Goal: Information Seeking & Learning: Understand process/instructions

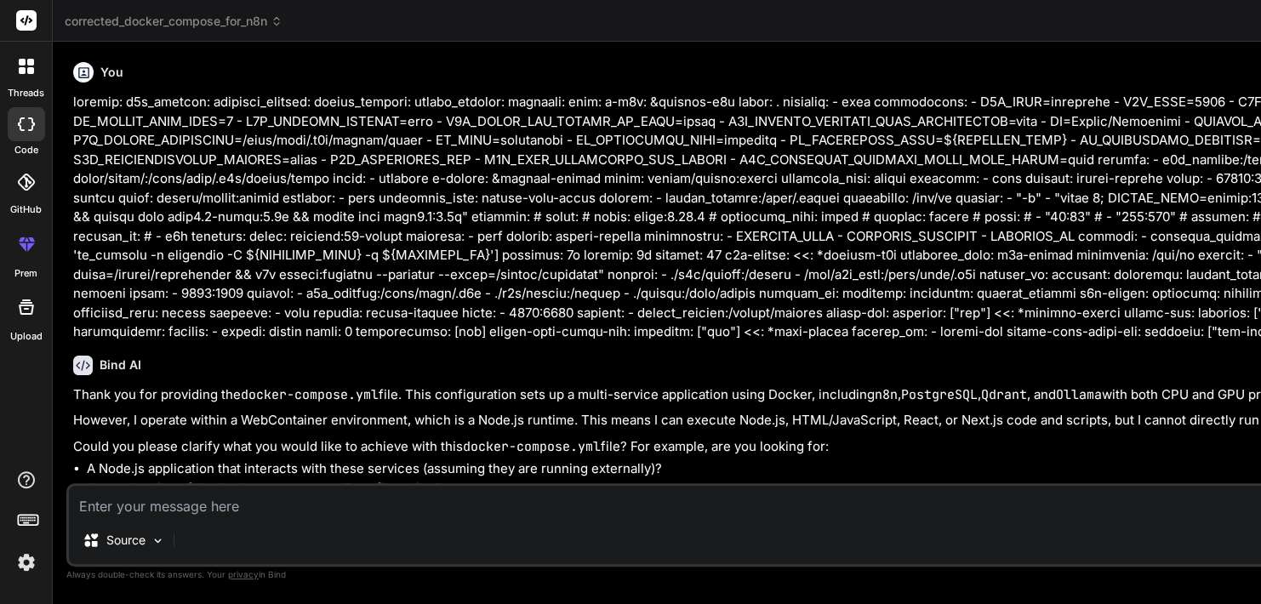
scroll to position [11207, 0]
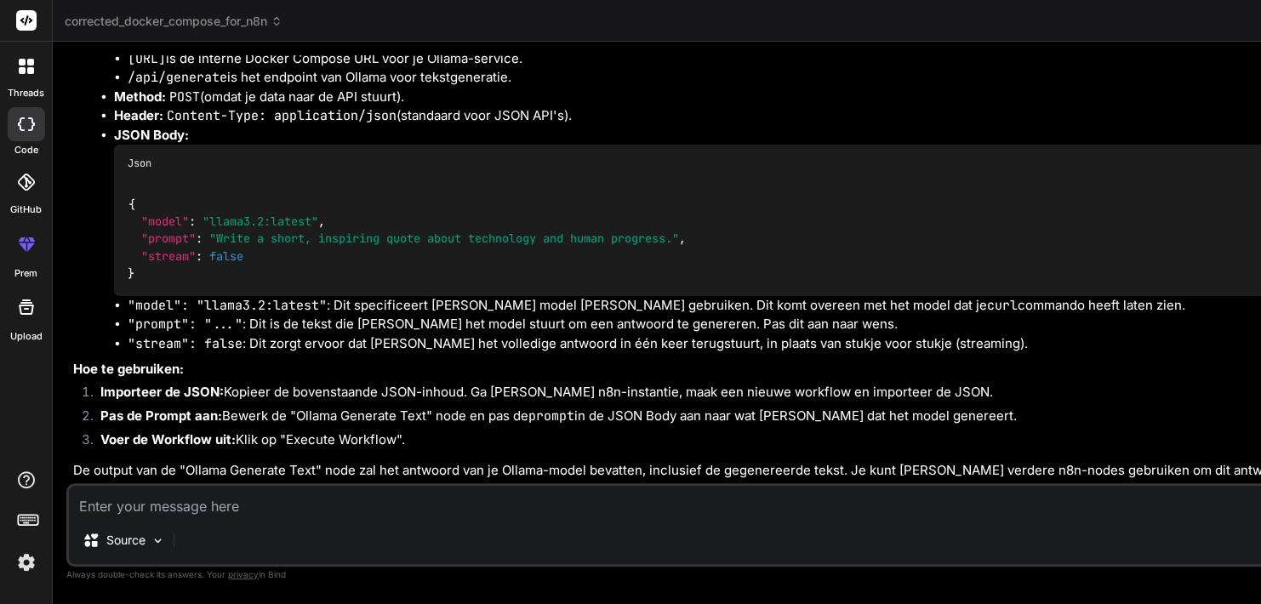
click at [260, 500] on textarea at bounding box center [874, 501] width 1611 height 31
type textarea "d"
type textarea "x"
type textarea "do"
type textarea "x"
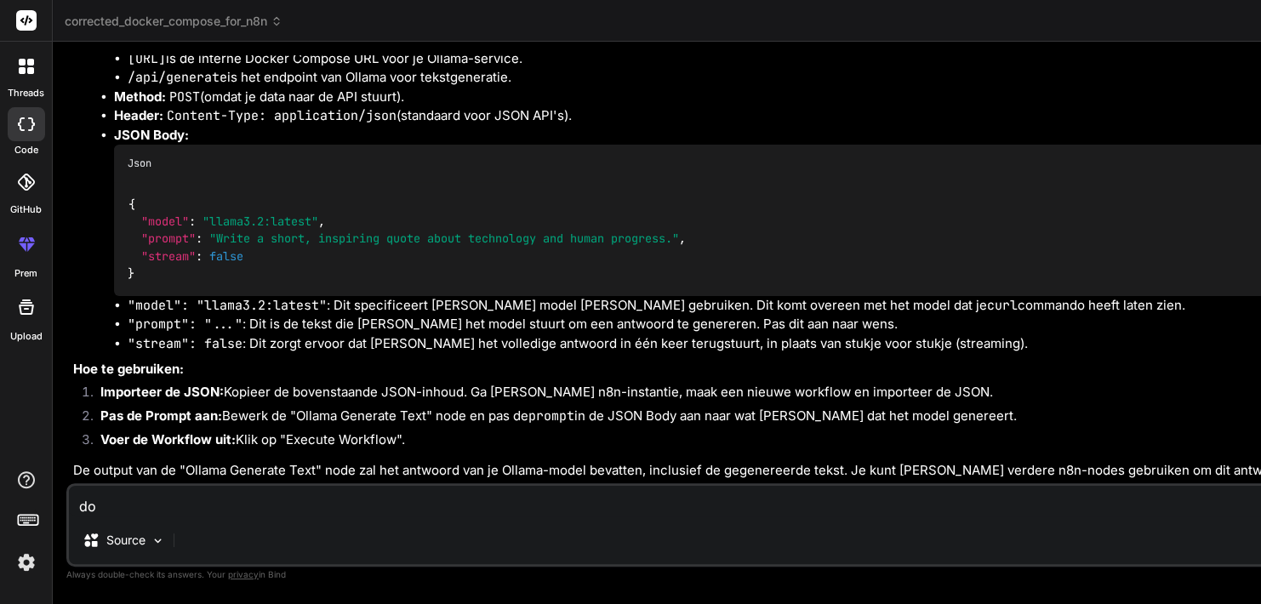
type textarea "do"
type textarea "x"
type textarea "do y"
type textarea "x"
type textarea "do yo"
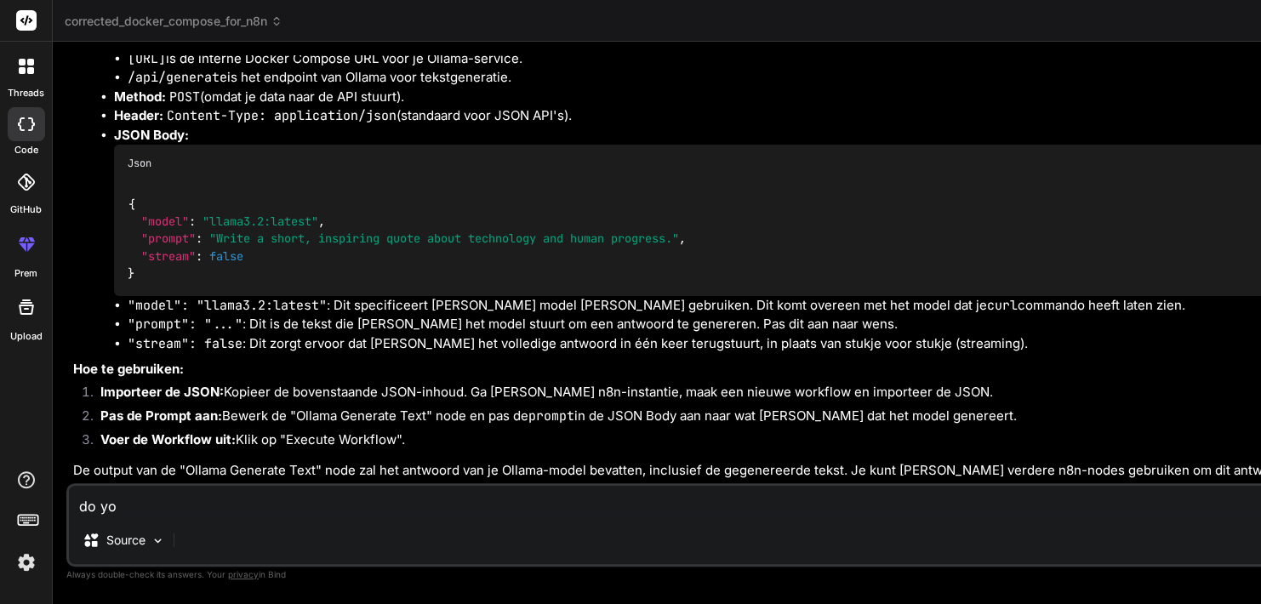
type textarea "x"
type textarea "do you"
type textarea "x"
type textarea "do you"
type textarea "x"
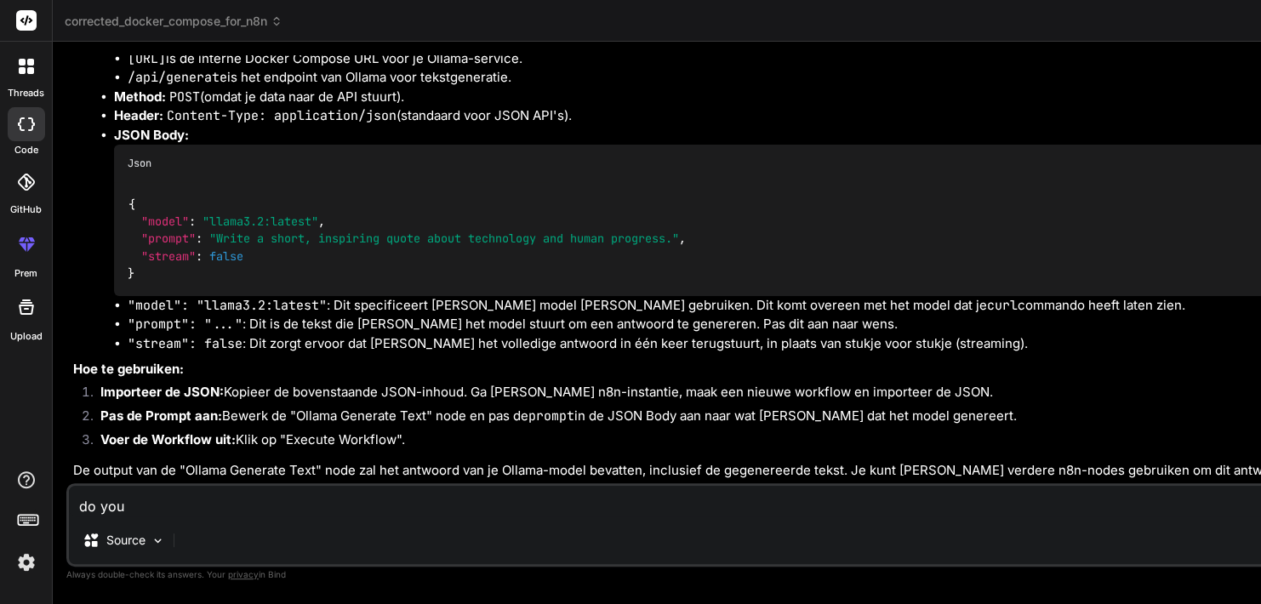
type textarea "do you u"
type textarea "x"
type textarea "do you un"
type textarea "x"
type textarea "do you und"
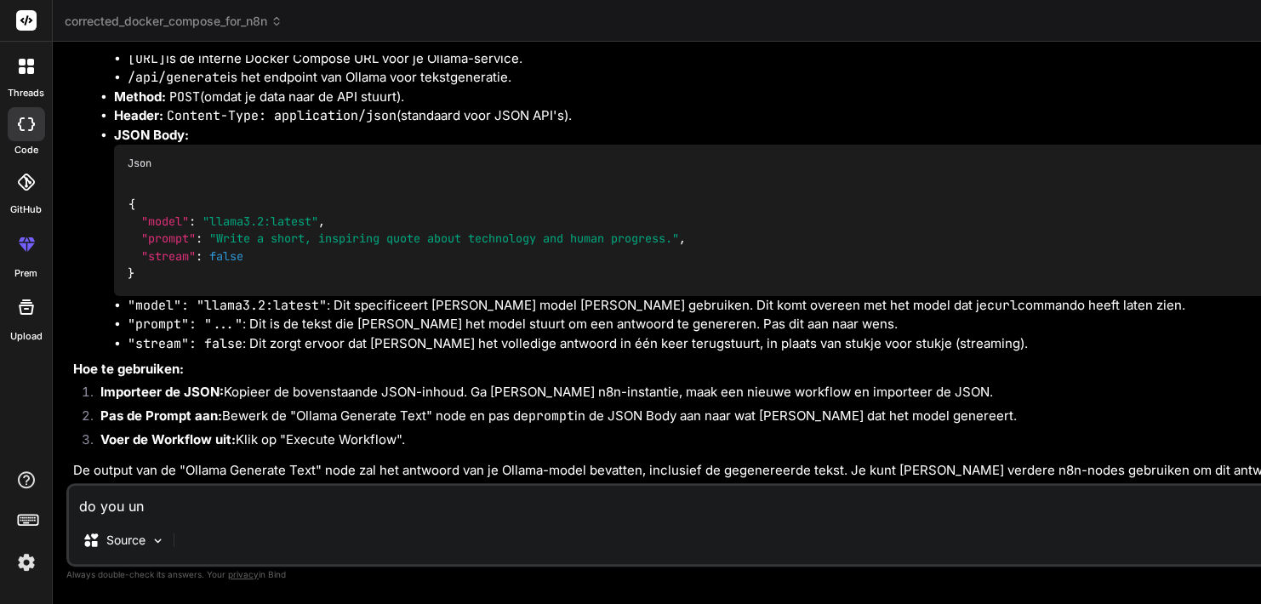
type textarea "x"
type textarea "do you unde"
type textarea "x"
type textarea "do you under"
type textarea "x"
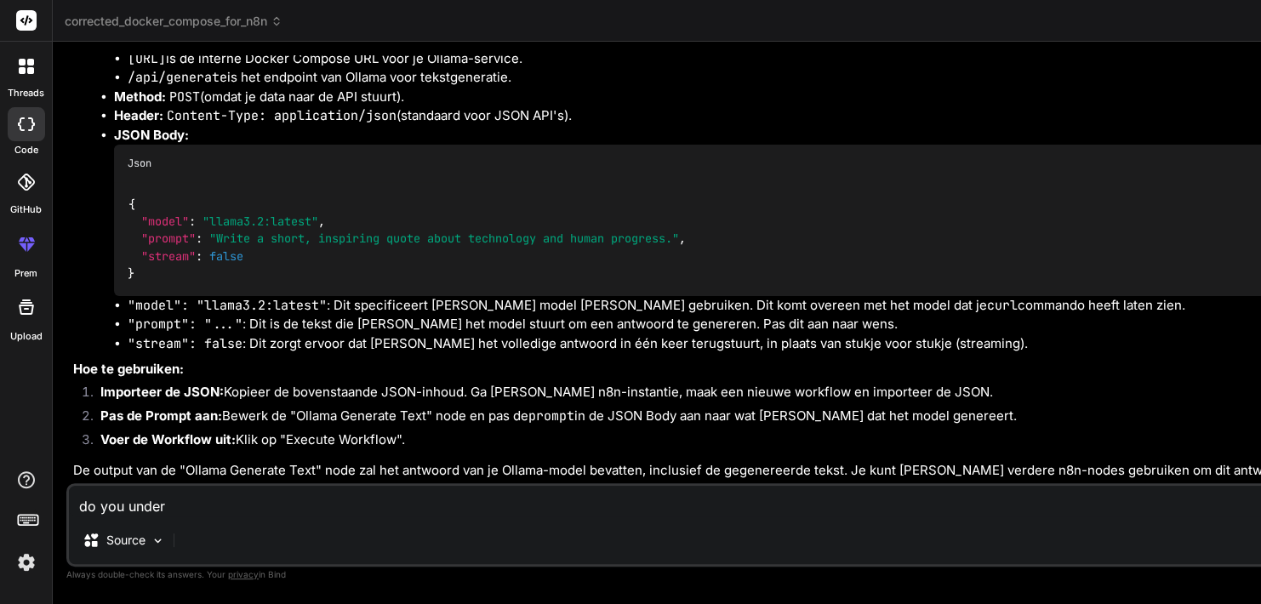
type textarea "do you unders"
type textarea "x"
type textarea "do you underst"
type textarea "x"
type textarea "do you understa"
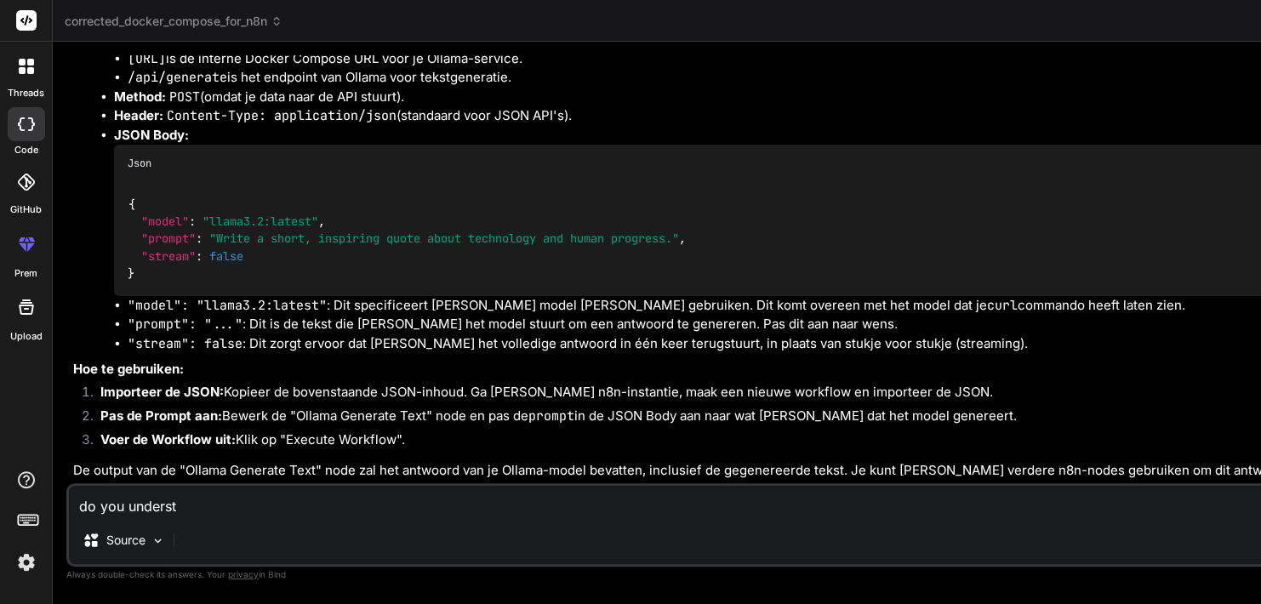
type textarea "x"
type textarea "do you understan"
type textarea "x"
type textarea "do you understand"
type textarea "x"
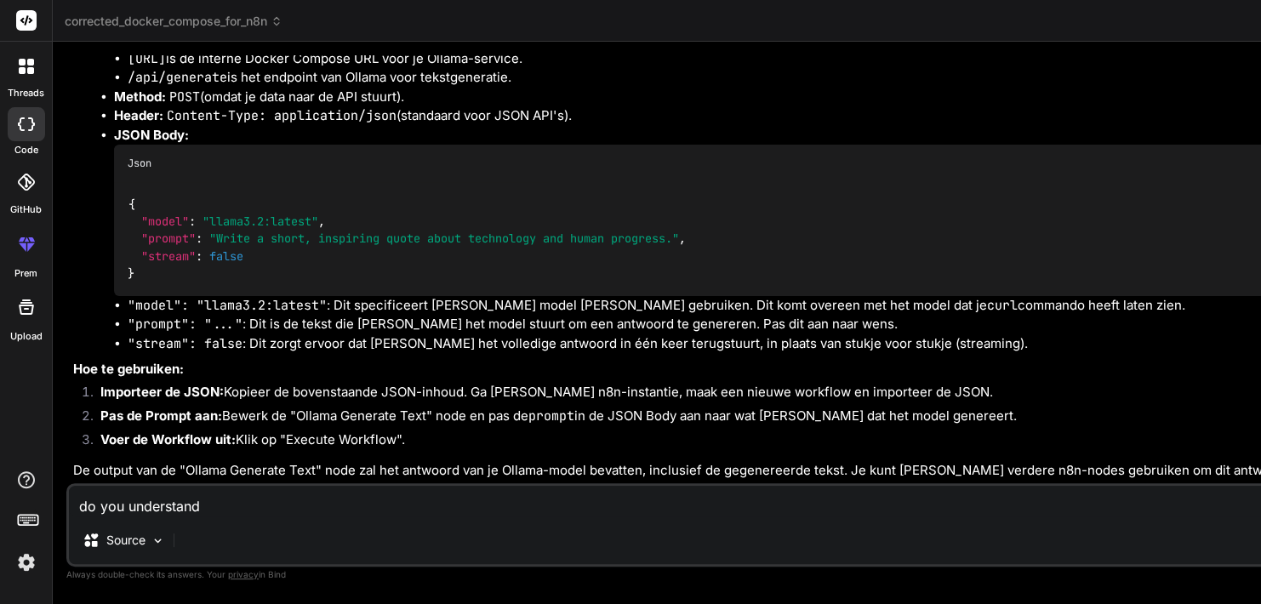
type textarea "do you understand"
type textarea "x"
type textarea "do you understand t"
type textarea "x"
type textarea "do you understand th"
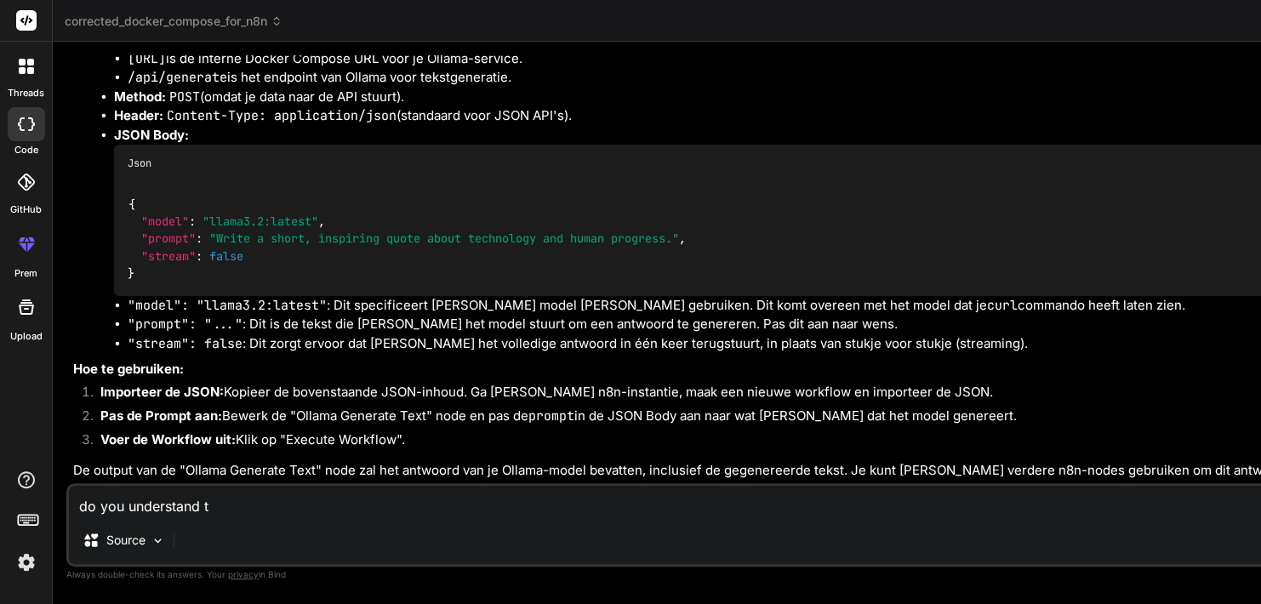
type textarea "x"
type textarea "do you understand thi"
type textarea "x"
type textarea "do you understand this"
type textarea "x"
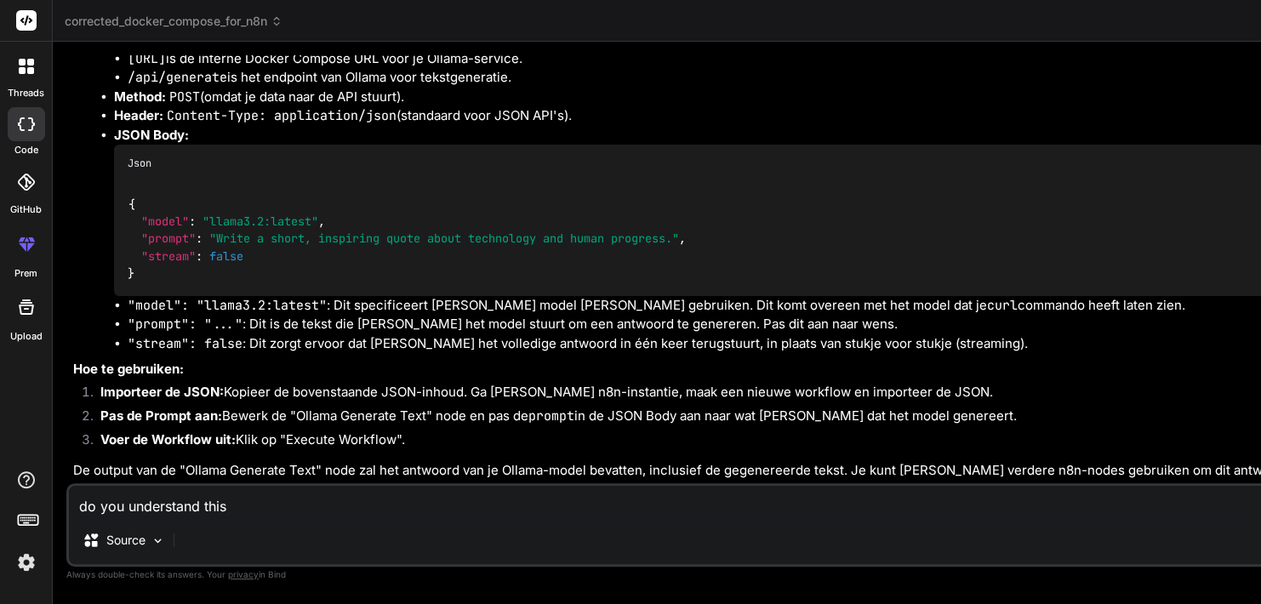
type textarea "do you understand this"
type textarea "x"
type textarea "do you understand this a"
type textarea "x"
type textarea "do you understand this ap"
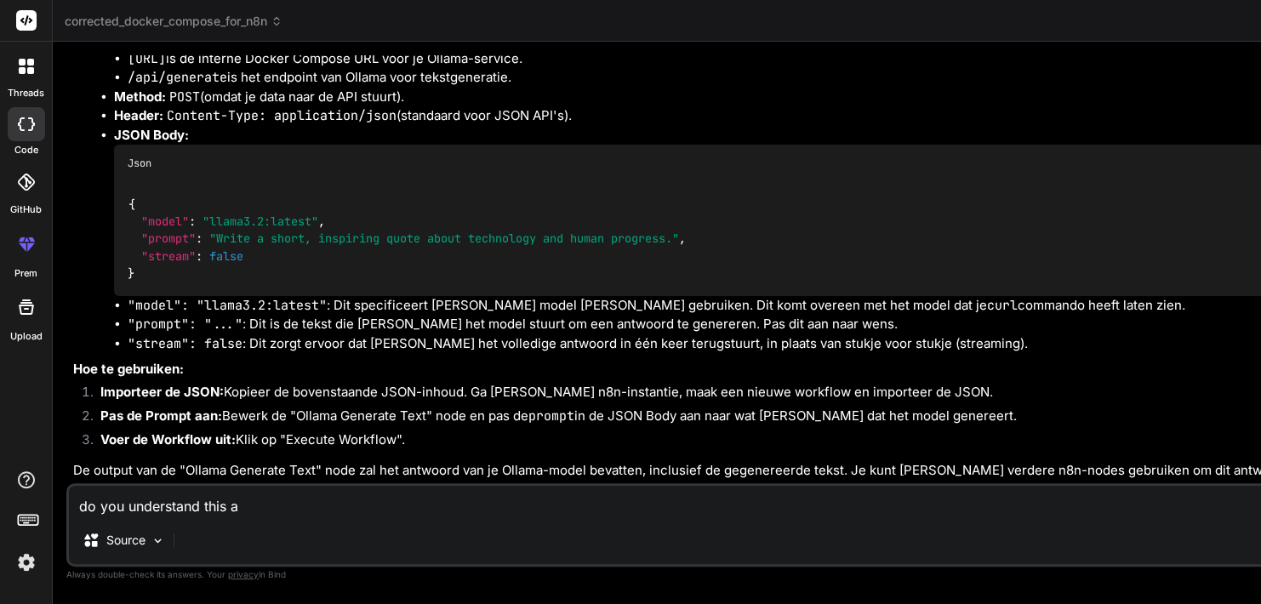
type textarea "x"
type textarea "do you understand this api"
type textarea "x"
type textarea "do you understand this api:"
type textarea "x"
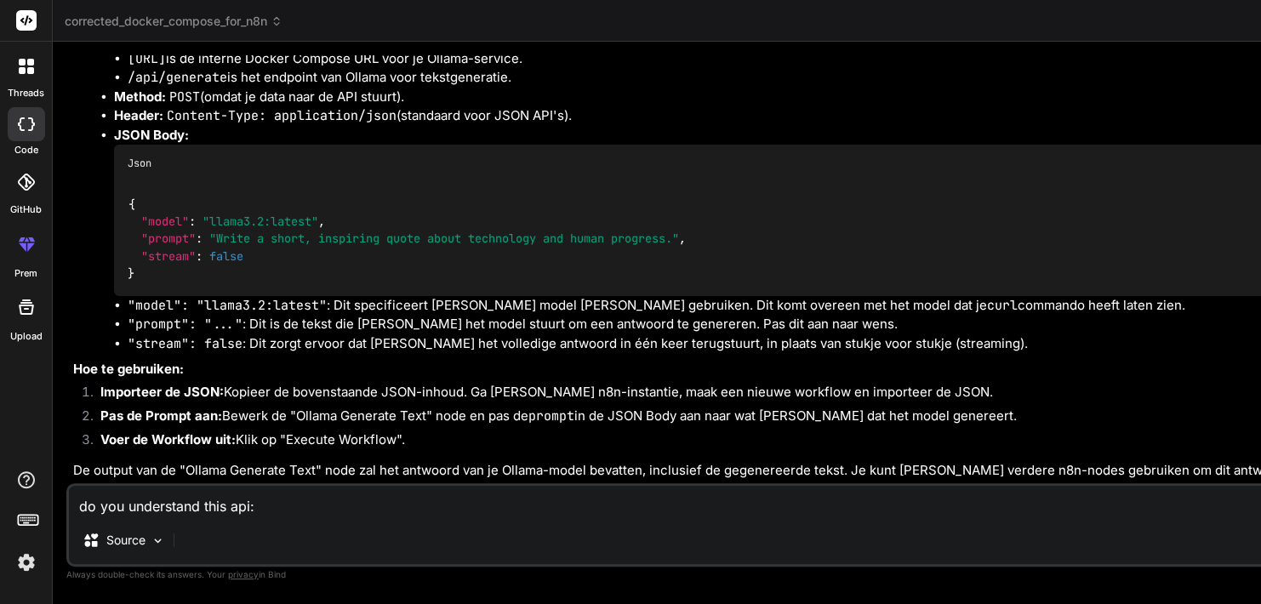
type textarea "do you understand this api:"
type textarea "x"
paste textarea "Loremi DOL sita Conse Adipiscin Elitsed doeiusm Temp'i u labor et Dolore'm ALIQ…"
type textarea "lo ips dolorsitam cons adi: Elitse DOE temp Incid Utlaboree Dolorem aliquae Adm…"
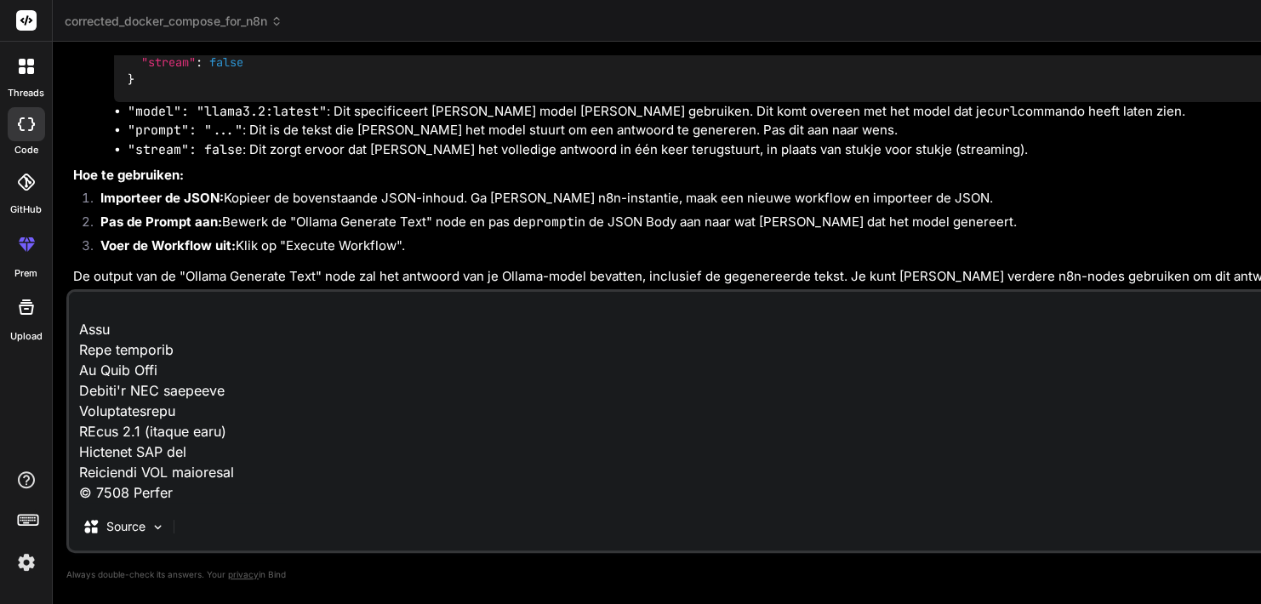
type textarea "x"
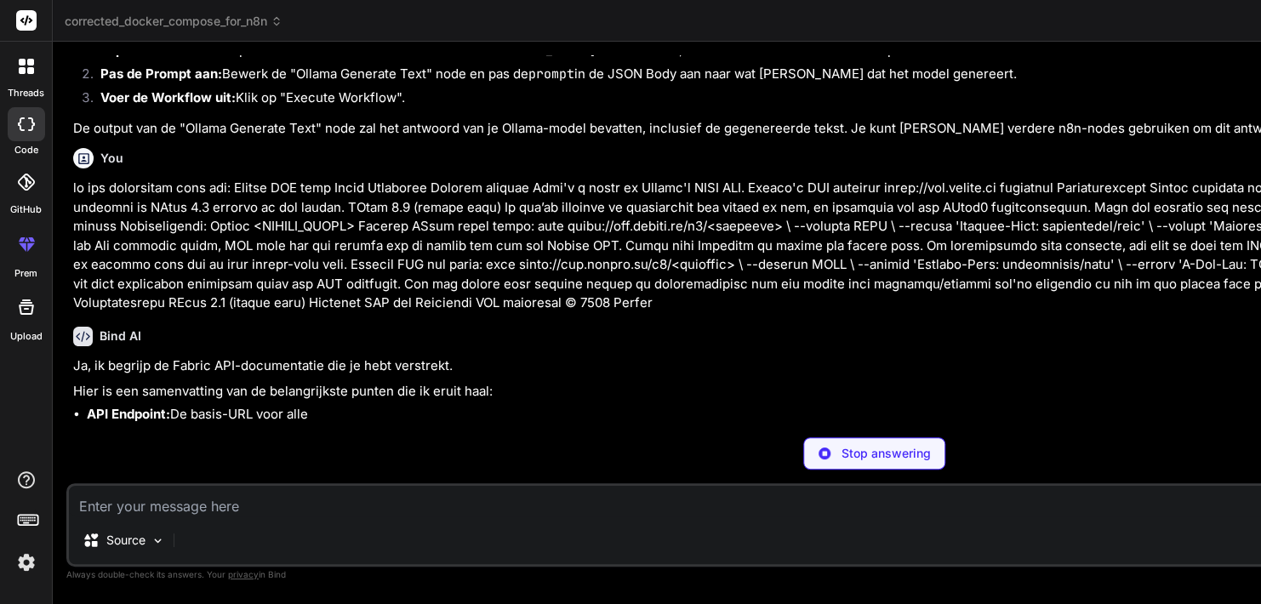
scroll to position [43927, 0]
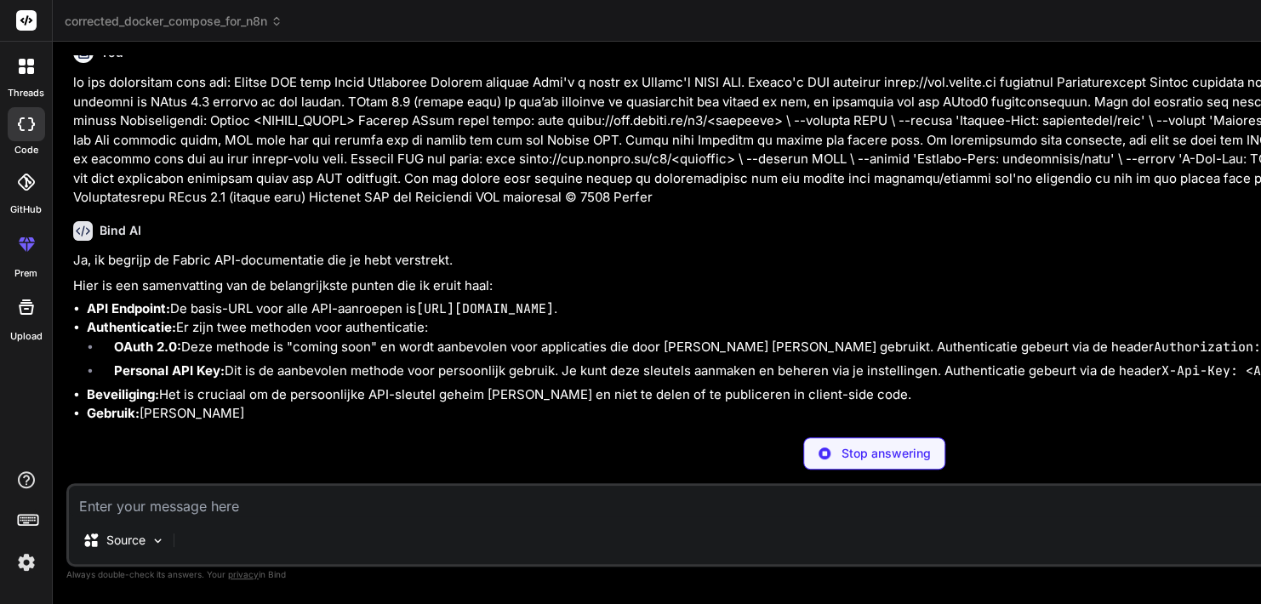
type textarea "x"
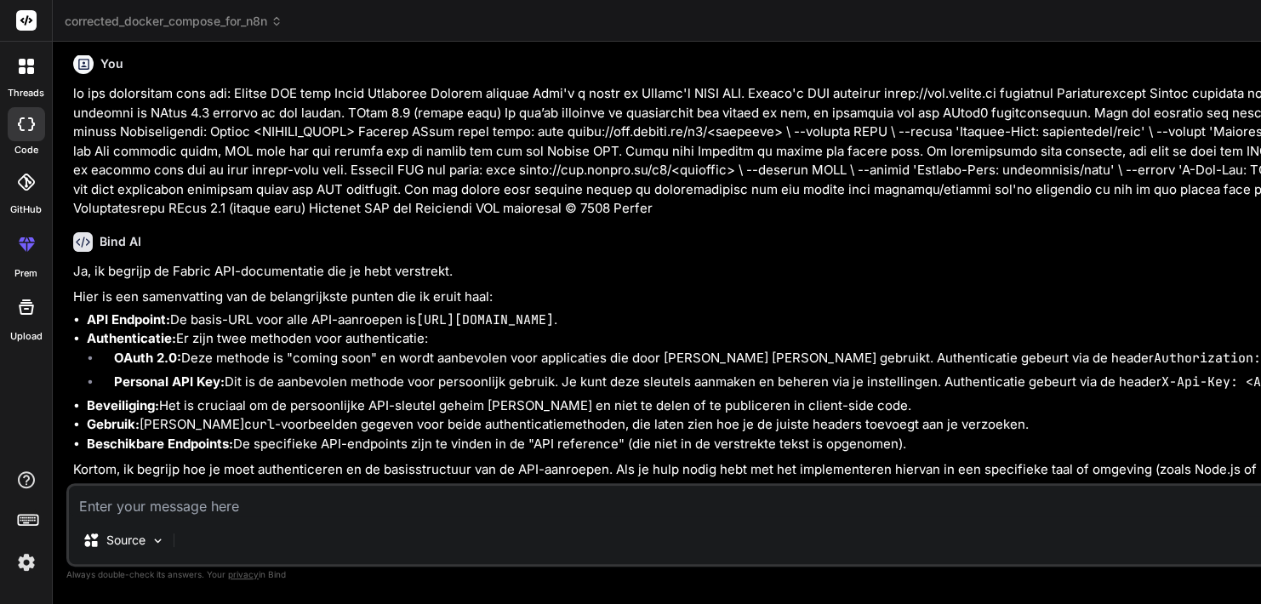
scroll to position [44331, 0]
click at [271, 506] on textarea at bounding box center [874, 501] width 1611 height 31
type textarea "d"
type textarea "x"
type textarea "du"
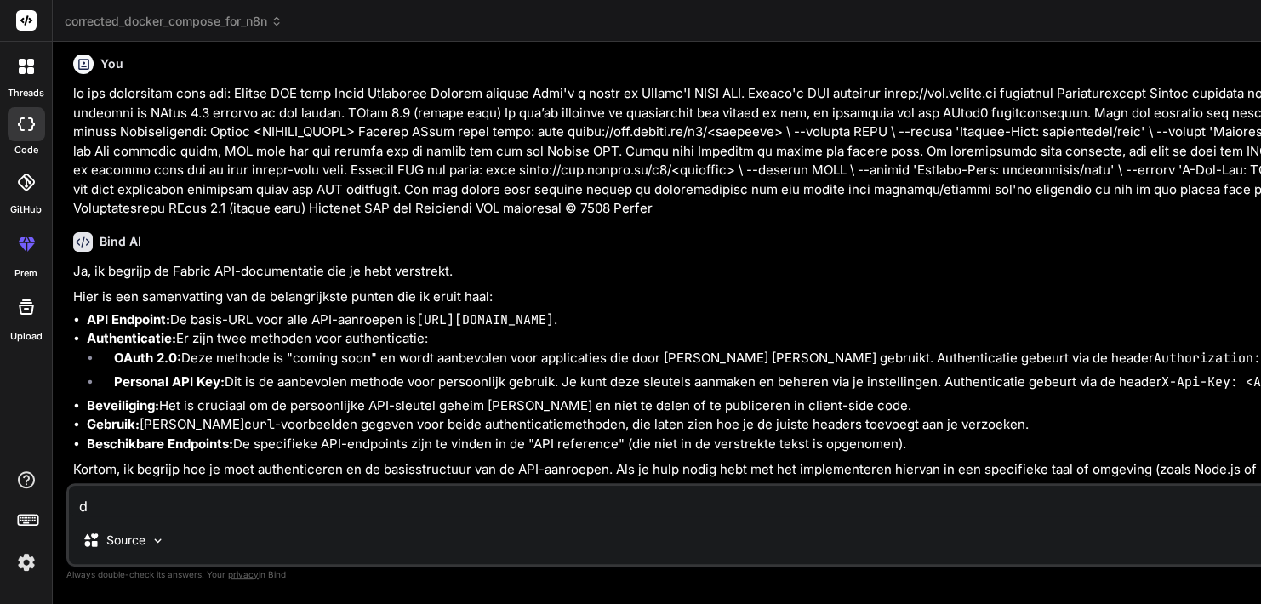
type textarea "x"
type textarea "dus"
type textarea "x"
type textarea "dus"
type textarea "x"
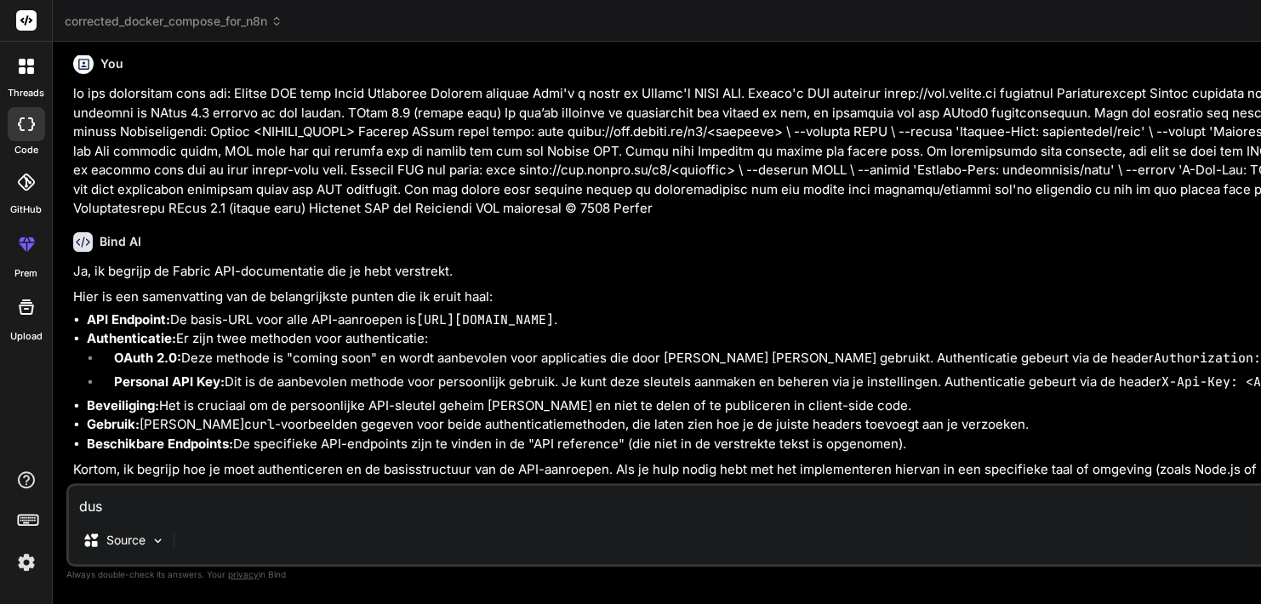
type textarea "dus j"
type textarea "x"
type textarea "dus je"
type textarea "x"
type textarea "dus jek"
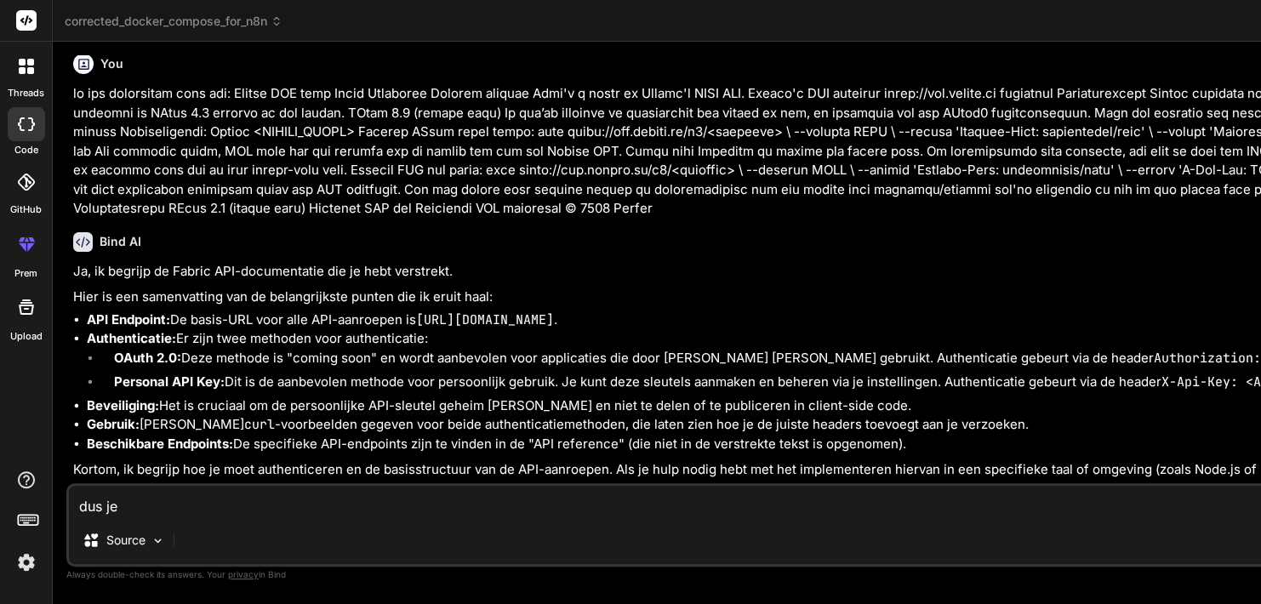
type textarea "x"
type textarea "dus jek"
type textarea "x"
type textarea "dus jek"
type textarea "x"
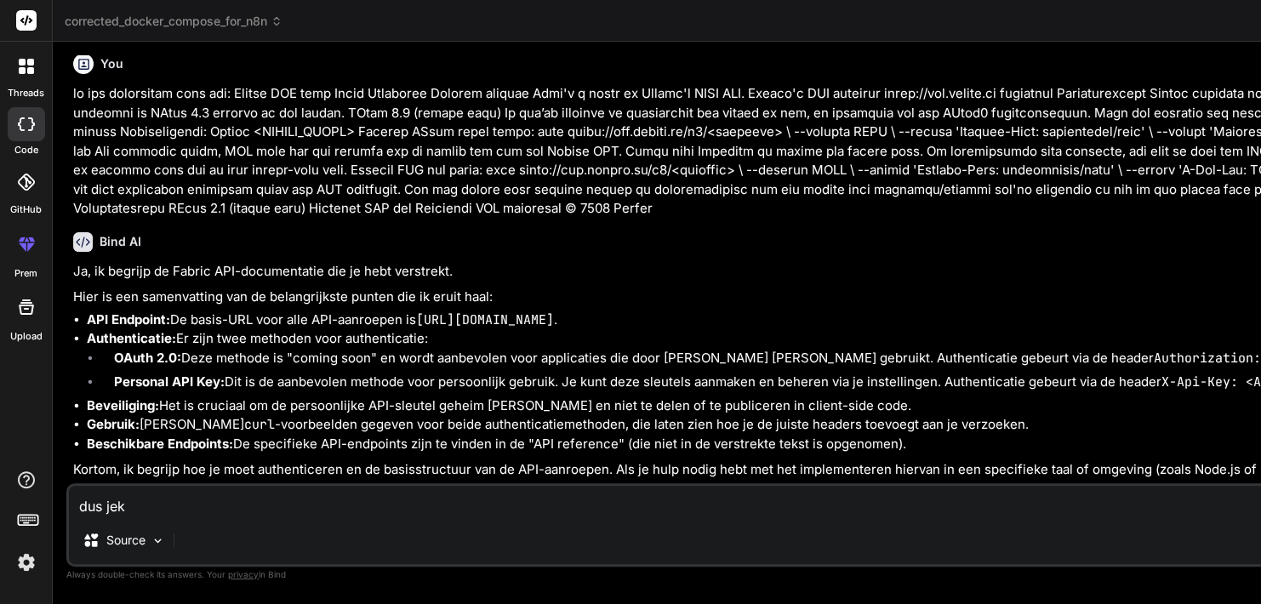
type textarea "dus je"
type textarea "x"
type textarea "dus je"
type textarea "x"
type textarea "dus je k"
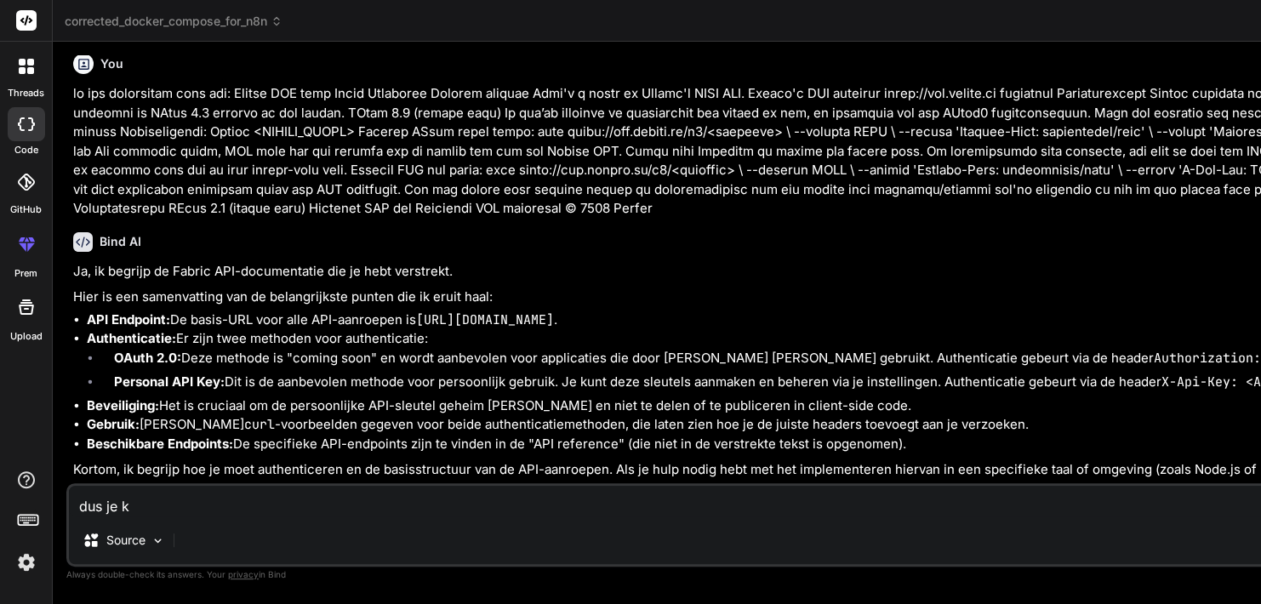
type textarea "x"
type textarea "dus [PERSON_NAME]"
type textarea "x"
type textarea "dus [PERSON_NAME]"
type textarea "x"
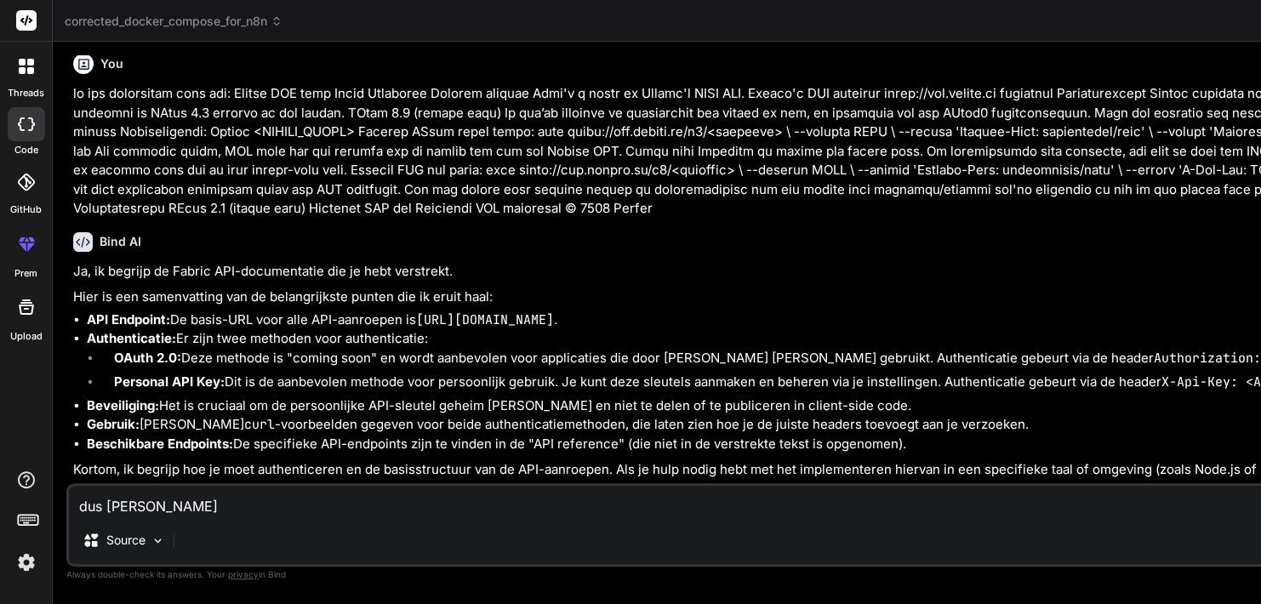
type textarea "dus je kunt"
type textarea "x"
type textarea "dus je kunt"
type textarea "x"
type textarea "dus je kunt a"
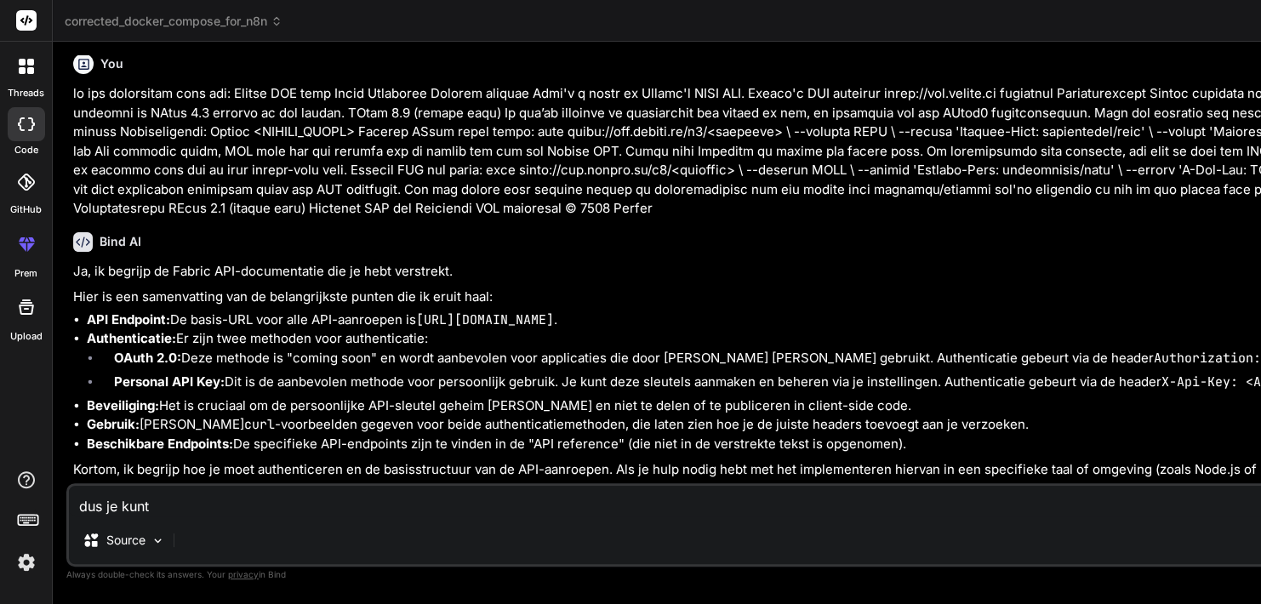
type textarea "x"
type textarea "dus je kunt aa"
type textarea "x"
type textarea "dus je kunt aan"
type textarea "x"
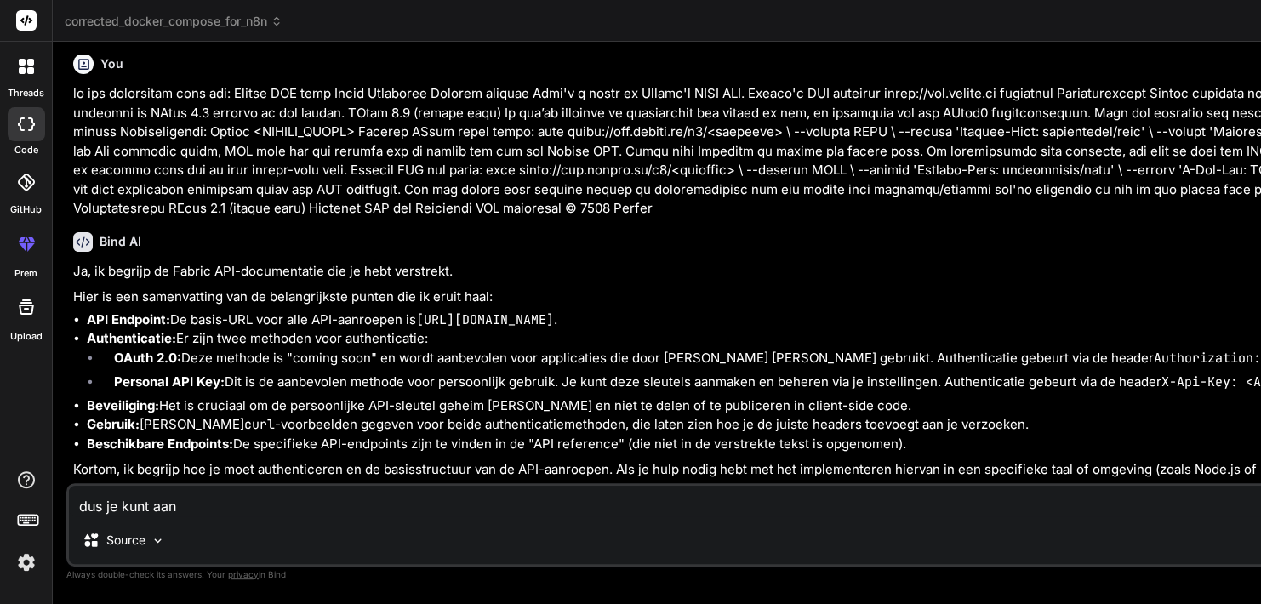
type textarea "dus je kunt aan"
type textarea "x"
type textarea "dus je kunt aan"
type textarea "x"
type textarea "dus je kunt aa"
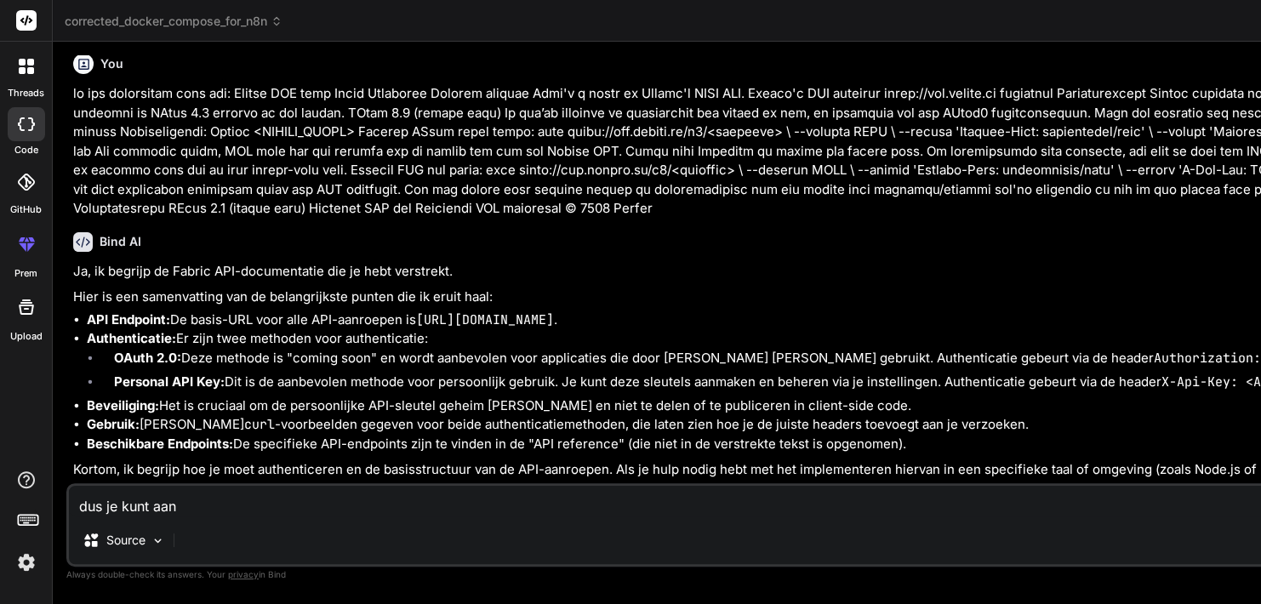
type textarea "x"
type textarea "dus je kunt a"
type textarea "x"
type textarea "dus je kunt"
type textarea "x"
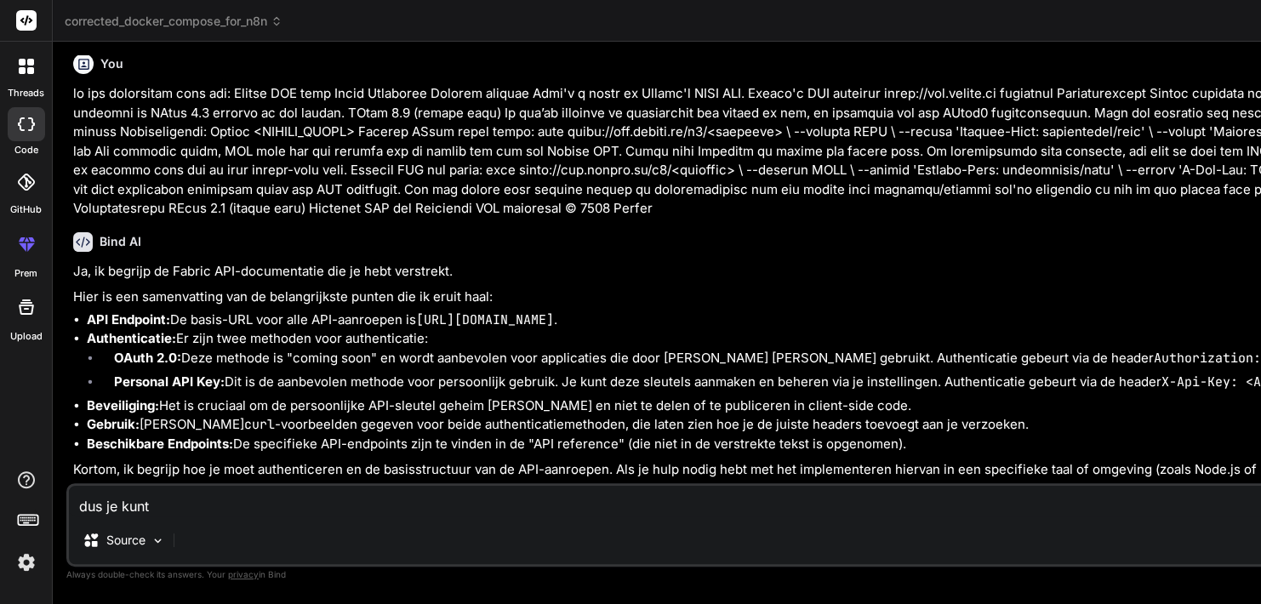
type textarea "dus je kunt e"
type textarea "x"
type textarea "dus je kunt ee"
type textarea "x"
type textarea "dus je kunt een"
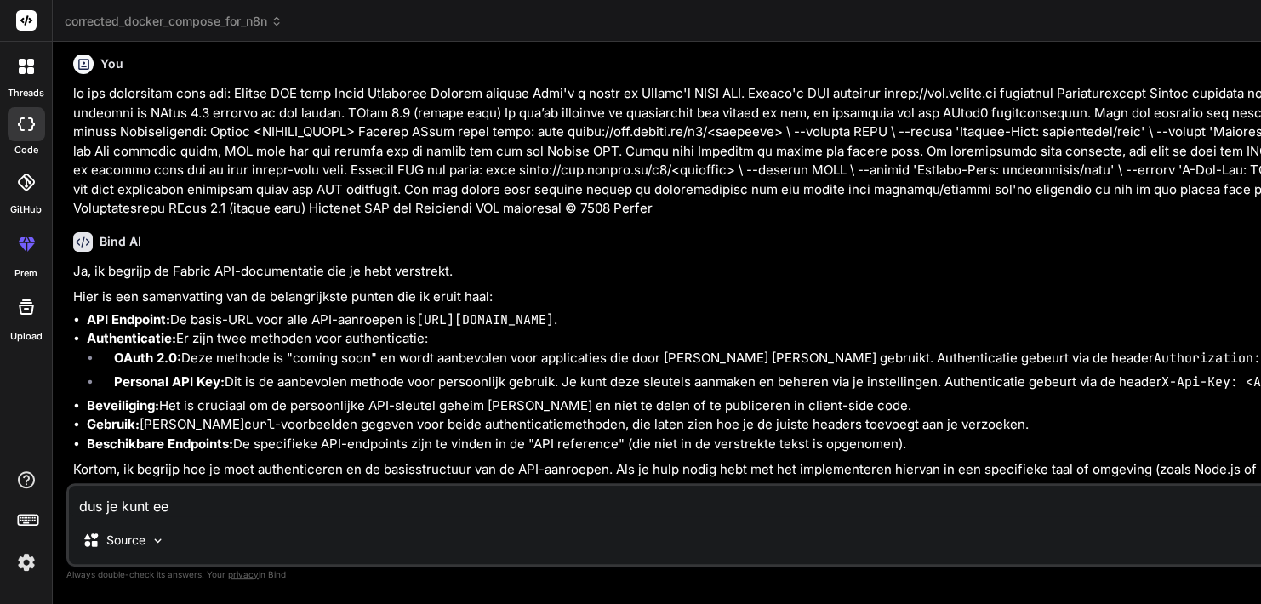
type textarea "x"
type textarea "dus je kunt een"
type textarea "x"
type textarea "dus je kunt een n"
type textarea "x"
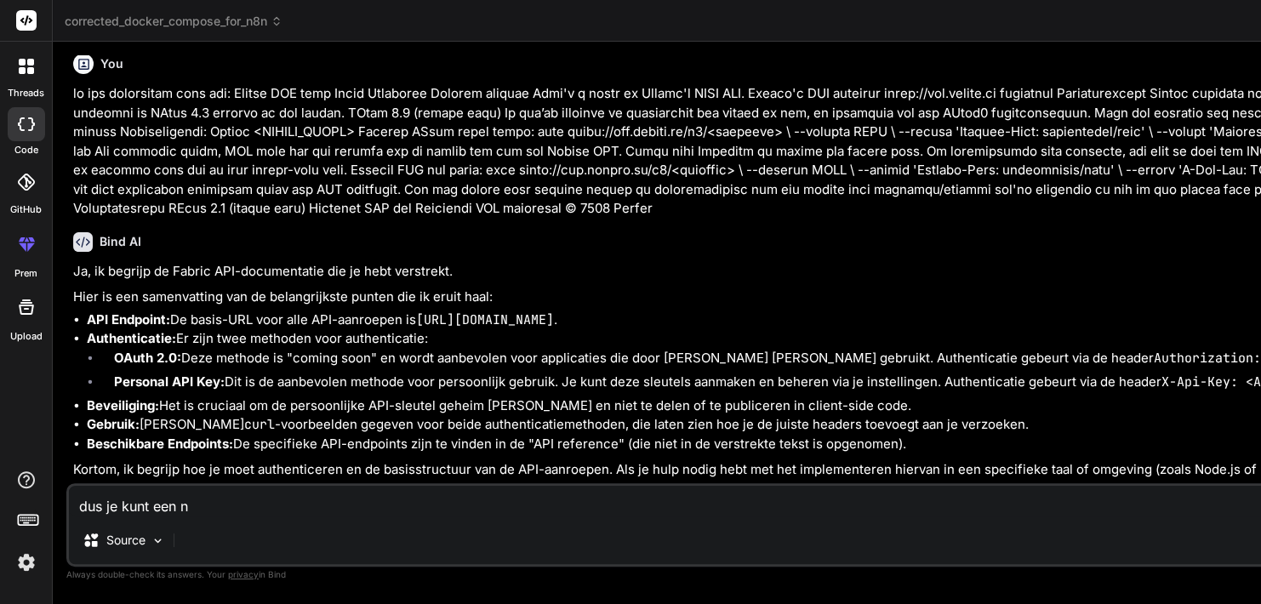
type textarea "dus je kunt een n8"
type textarea "x"
type textarea "dus je kunt een n8n"
type textarea "x"
type textarea "dus je kunt een n8n"
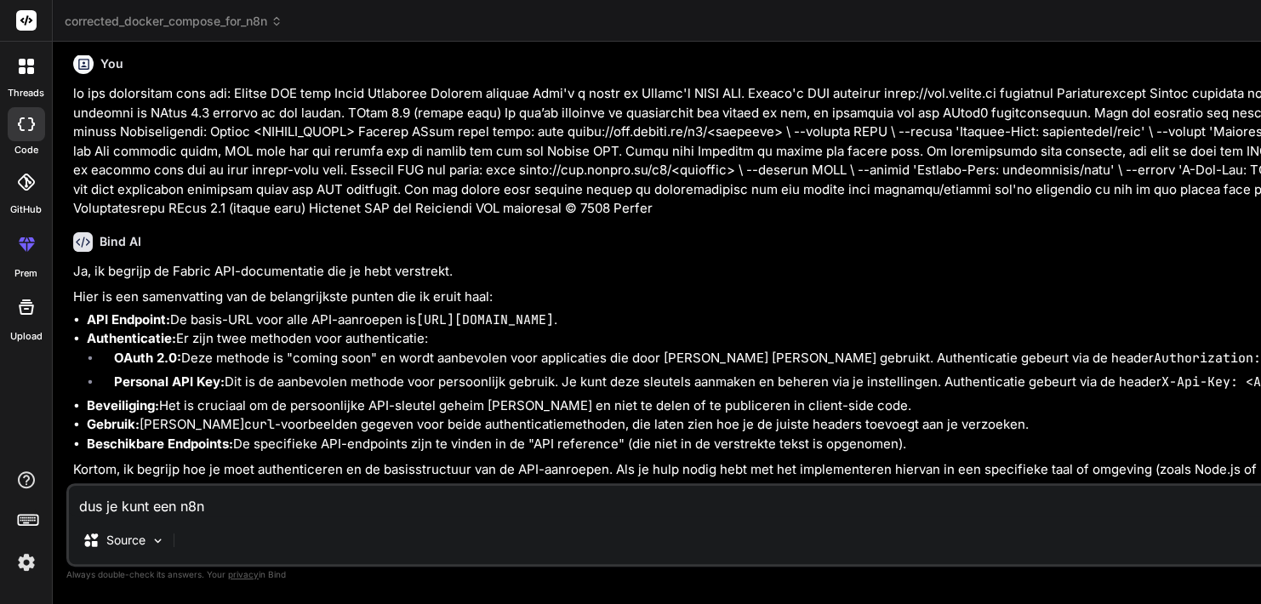
type textarea "x"
type textarea "dus je kunt een n8n f"
type textarea "x"
type textarea "dus je kunt een n8n fl"
type textarea "x"
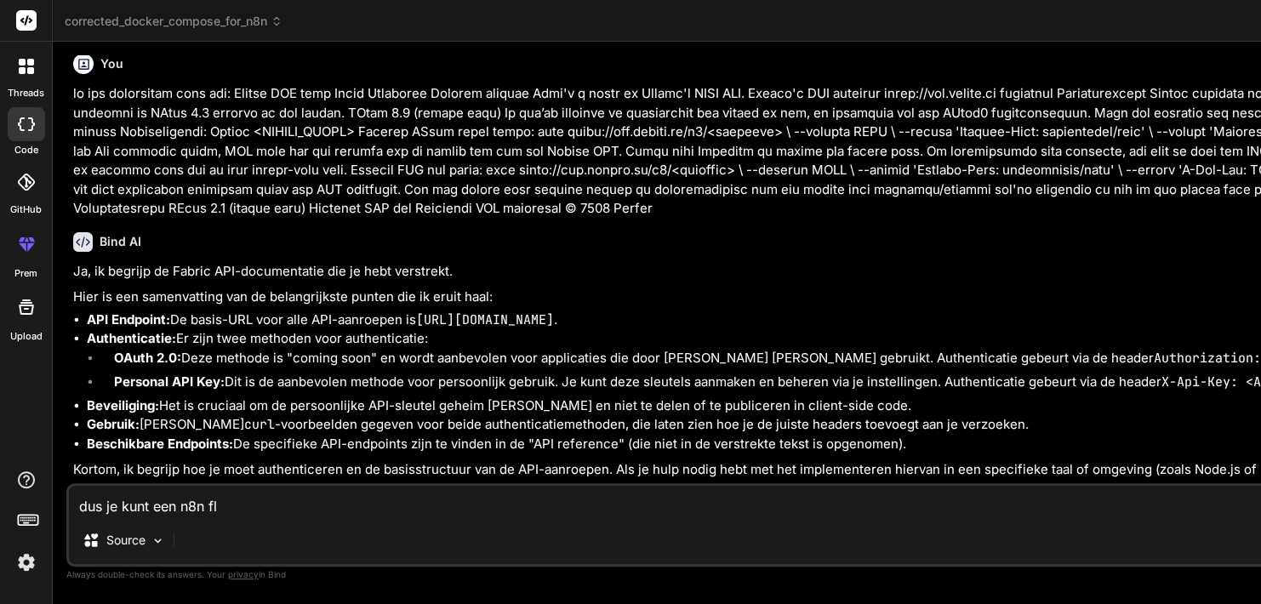
type textarea "dus je kunt een n8n flo"
type textarea "x"
type textarea "dus je kunt een n8n flow"
type textarea "x"
type textarea "dus je kunt een n8n flow"
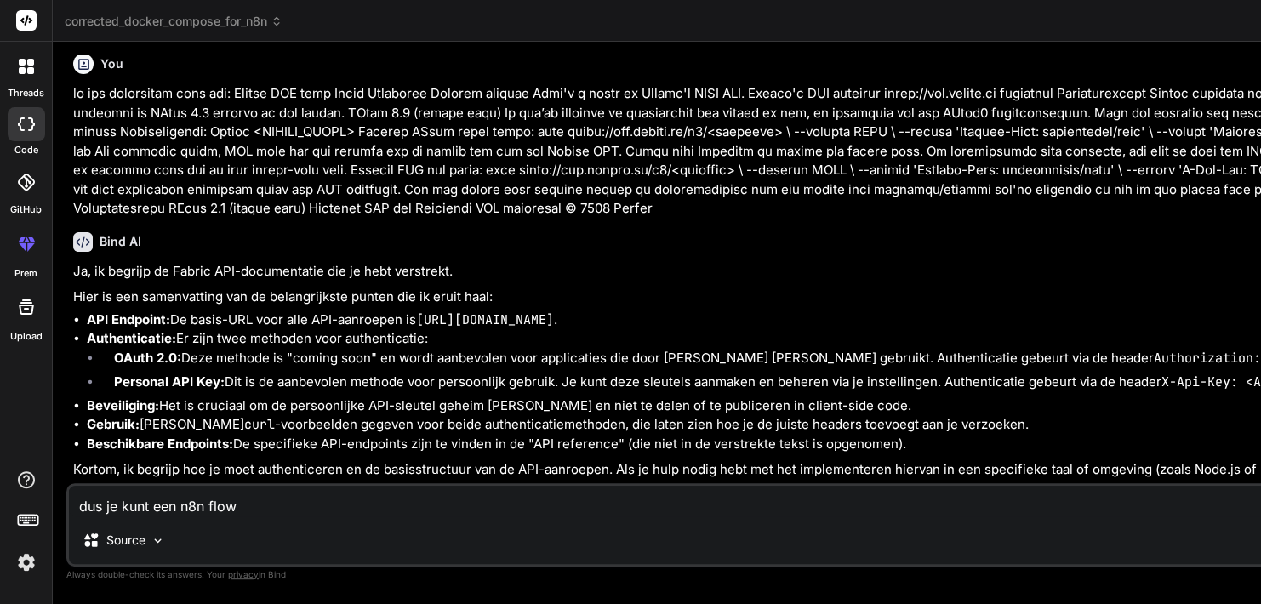
type textarea "x"
type textarea "dus je kunt een n8n flow m"
type textarea "x"
type textarea "dus je kunt een n8n flow ma"
type textarea "x"
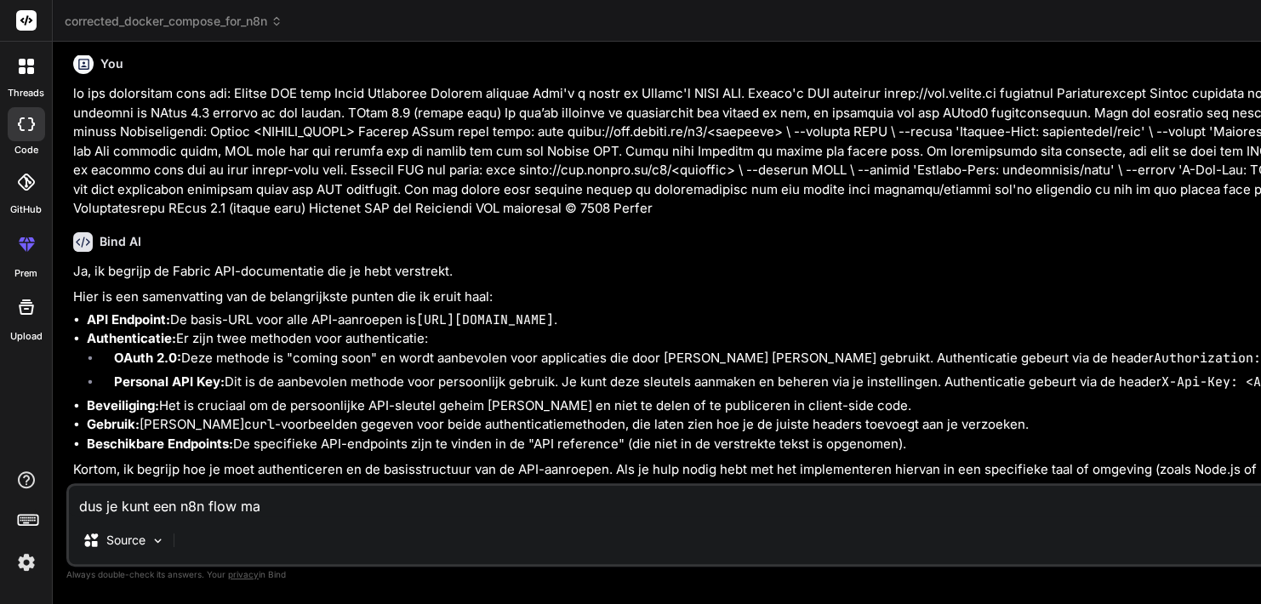
type textarea "dus je kunt een n8n flow mak"
type textarea "x"
type textarea "dus je kunt een n8n flow make"
type textarea "x"
type textarea "dus je kunt een n8n flow maken"
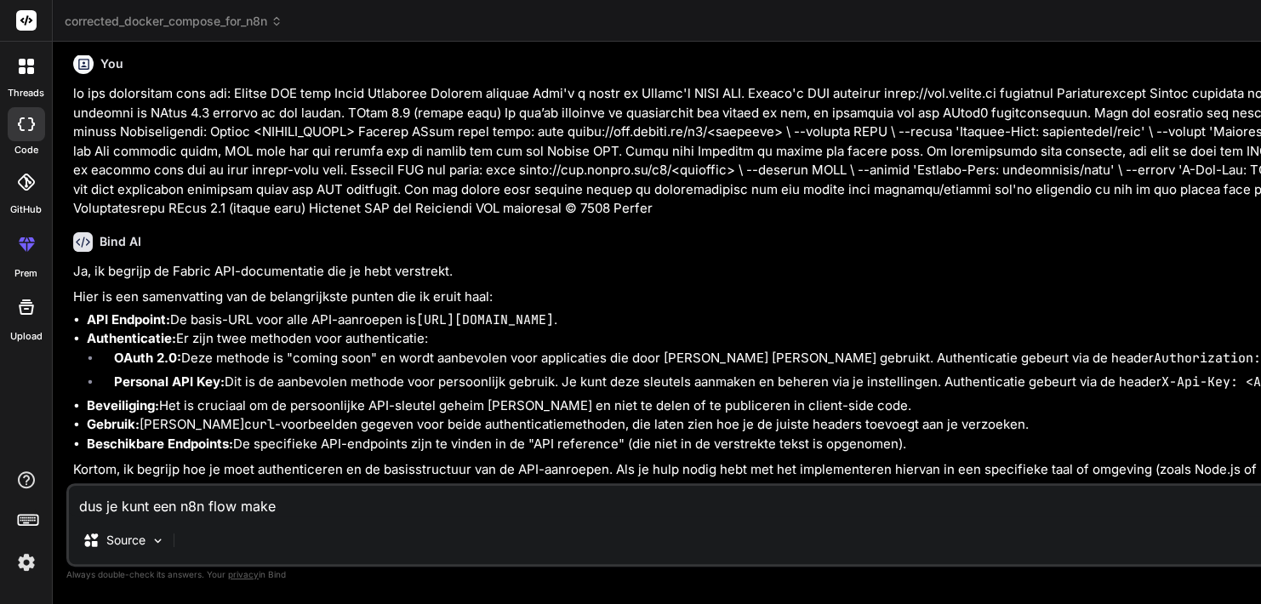
type textarea "x"
type textarea "dus je kunt een n8n flow maken"
type textarea "x"
type textarea "dus je kunt een n8n flow maken m"
type textarea "x"
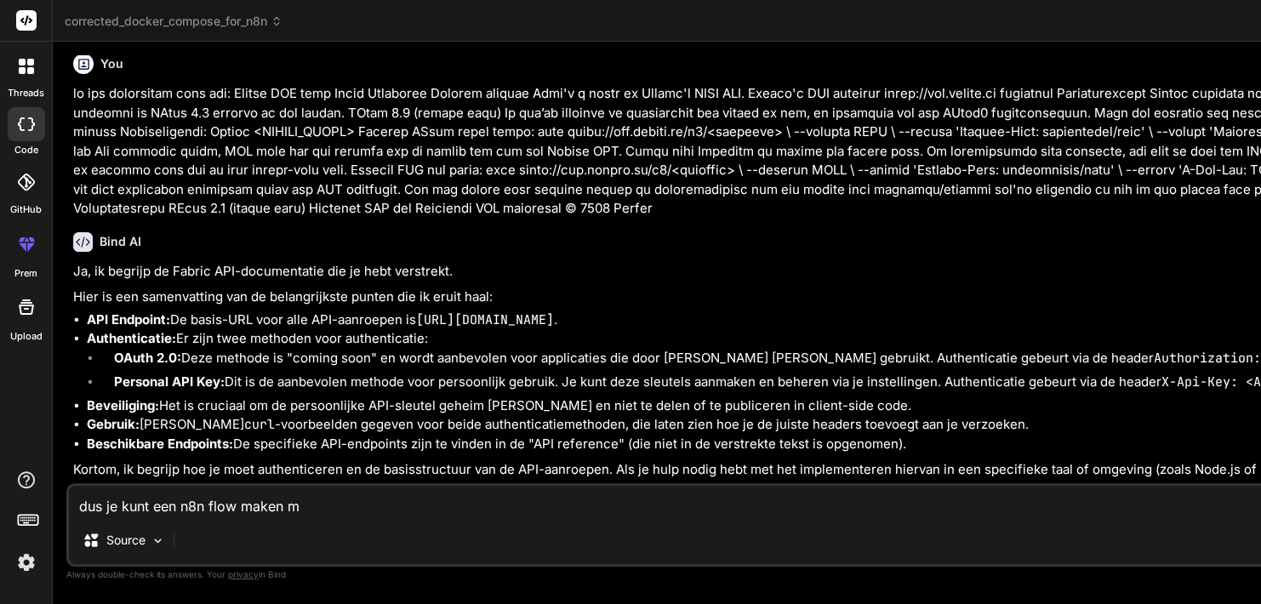
type textarea "dus je kunt een n8n flow maken me"
type textarea "x"
type textarea "dus je kunt een n8n flow maken met"
type textarea "x"
type textarea "dus je kunt een n8n flow maken met"
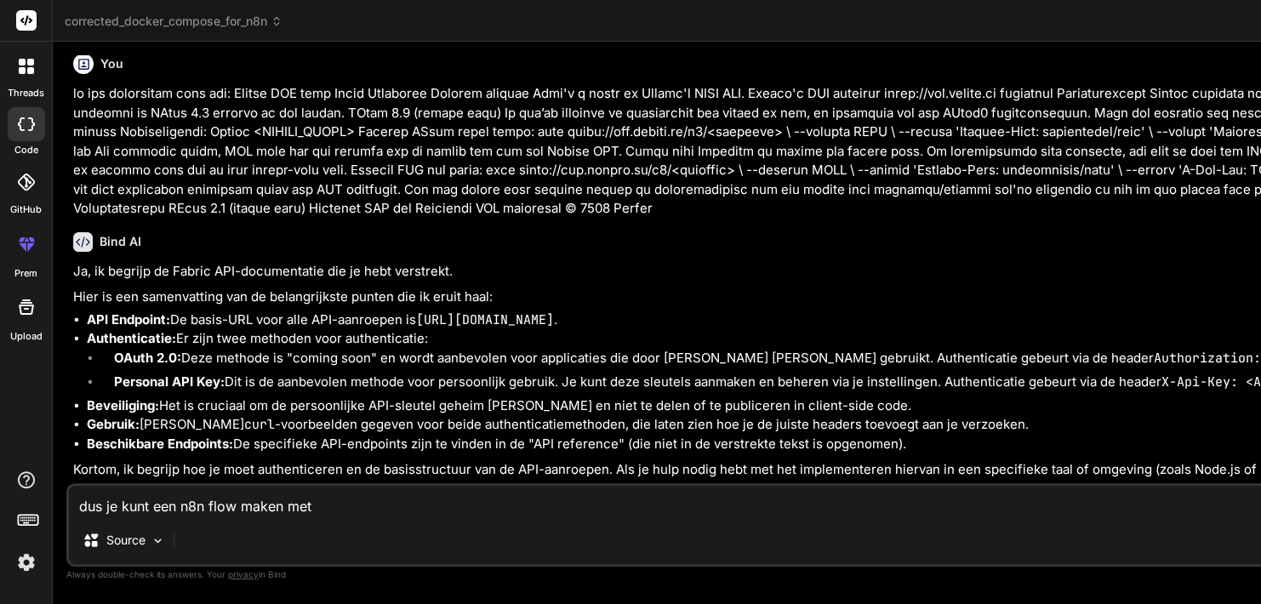
type textarea "x"
type textarea "dus je kunt een n8n flow maken met d"
type textarea "x"
type textarea "dus je kunt een n8n flow maken met de"
type textarea "x"
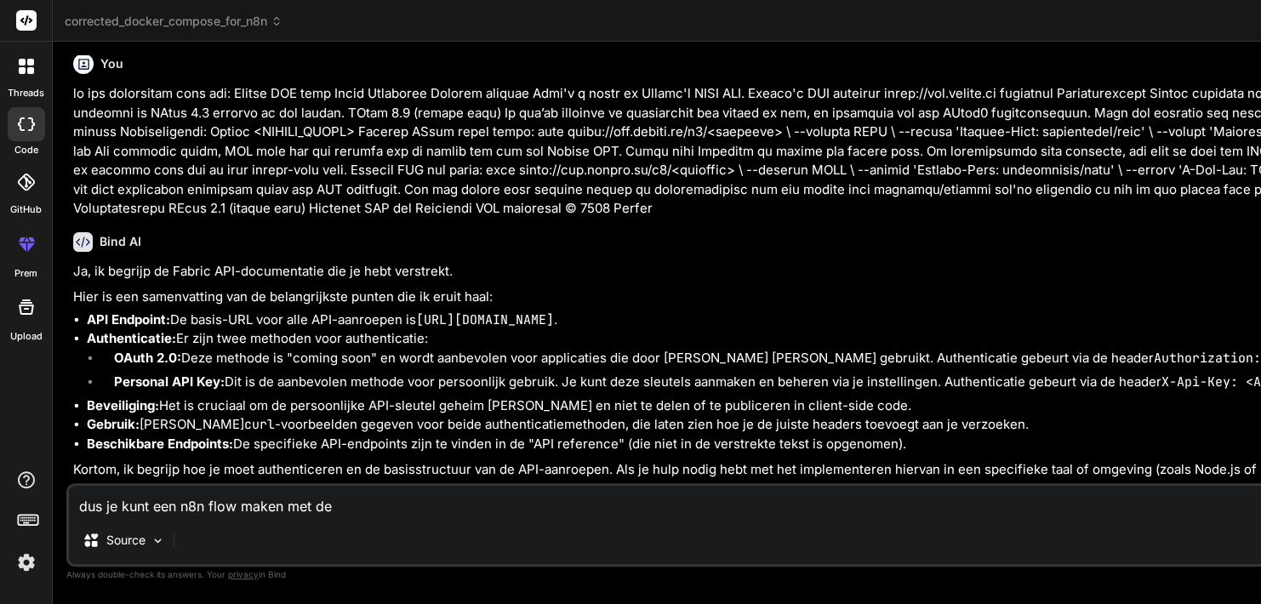
type textarea "dus je kunt een n8n flow maken met de"
type textarea "x"
type textarea "dus je kunt een n8n flow maken met de a"
type textarea "x"
type textarea "dus je kunt een n8n flow maken met de ap"
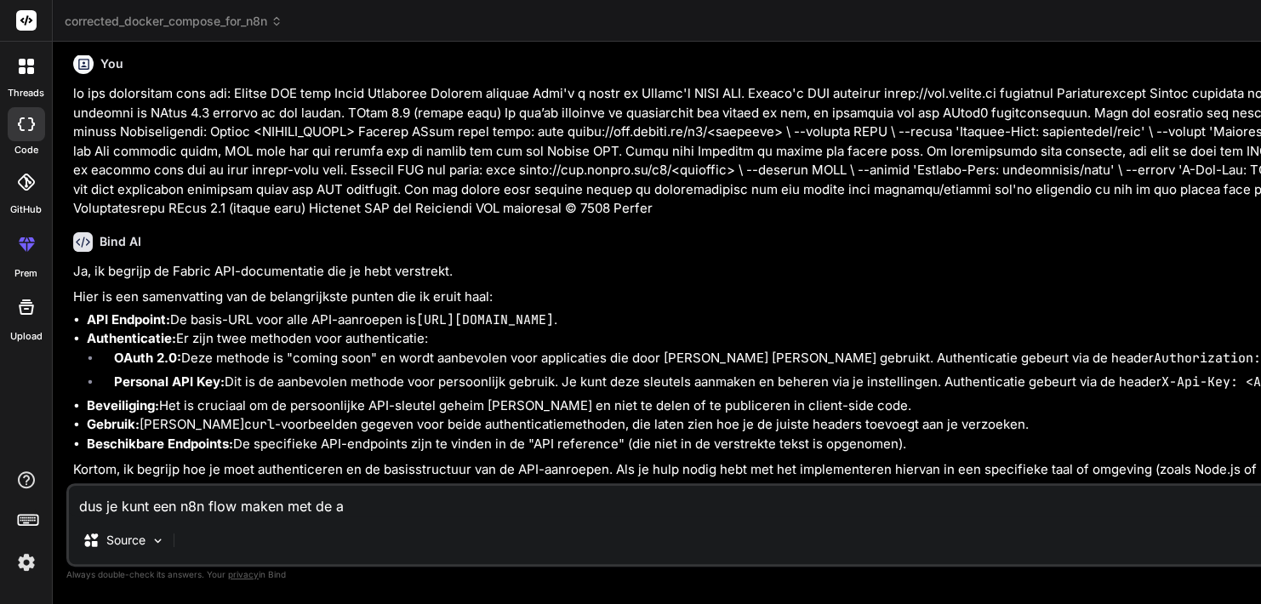
type textarea "x"
type textarea "dus je kunt een n8n flow maken met de api"
type textarea "x"
type textarea "dus je kunt een n8n flow maken met de api"
type textarea "x"
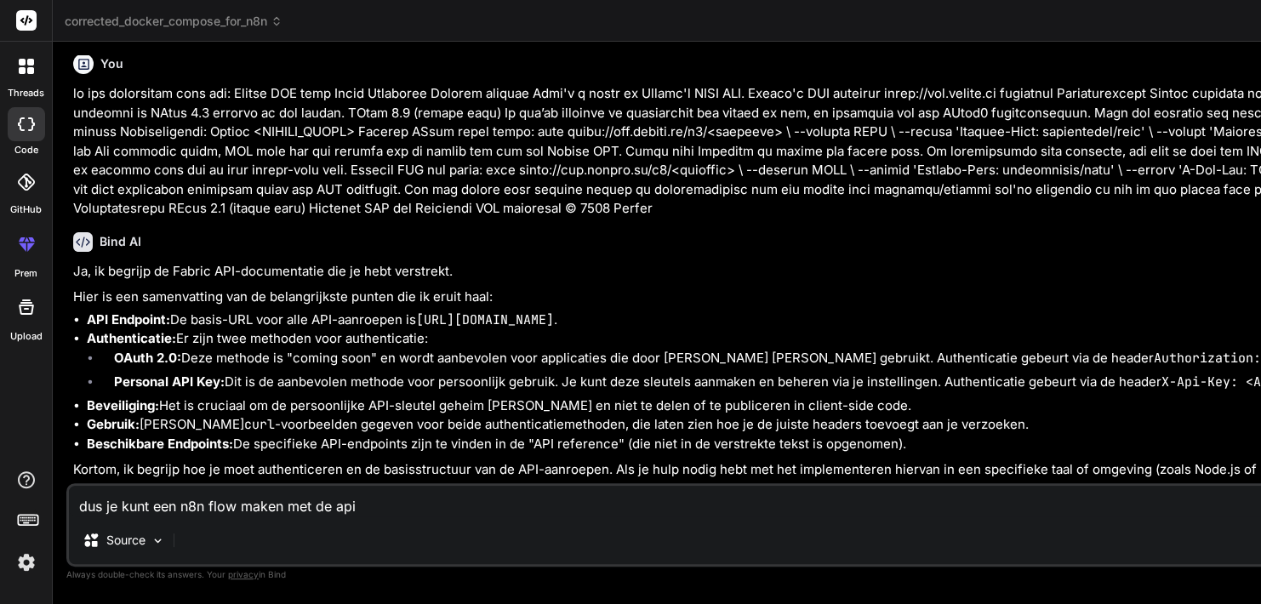
type textarea "dus je kunt een n8n flow maken met de api k"
type textarea "x"
type textarea "dus je kunt een n8n flow maken met de api ke"
type textarea "x"
type textarea "dus je kunt een n8n flow maken met de api key"
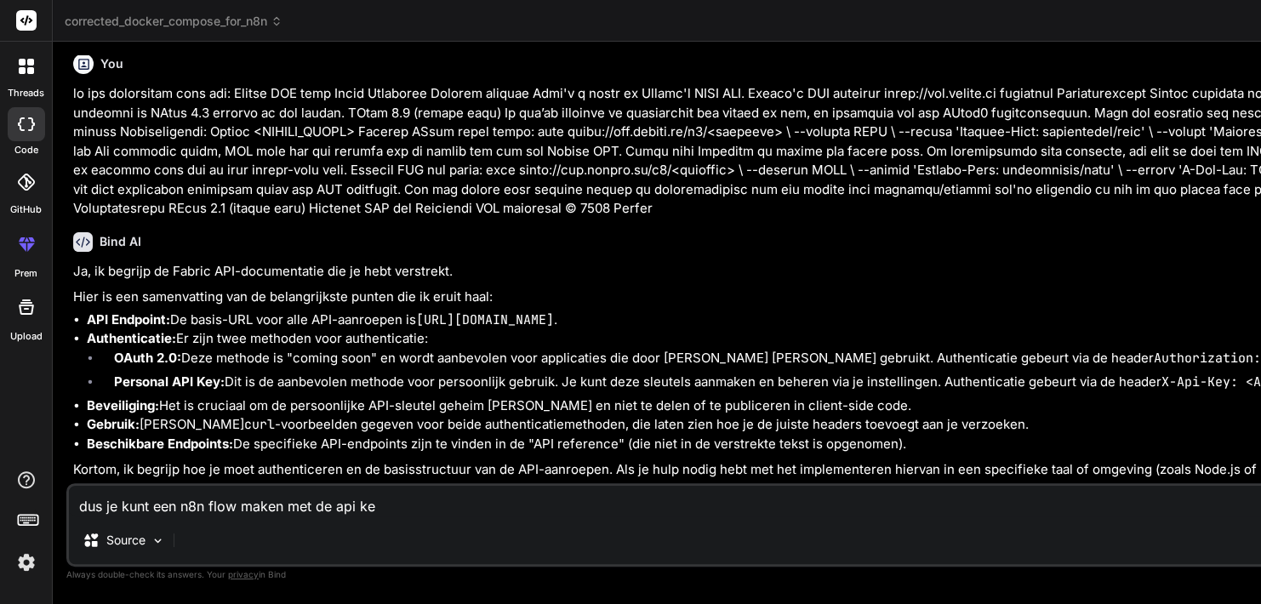
type textarea "x"
type textarea "dus je kunt een n8n flow maken met de api key"
type textarea "x"
type textarea "dus je kunt een n8n flow maken met de api key e"
type textarea "x"
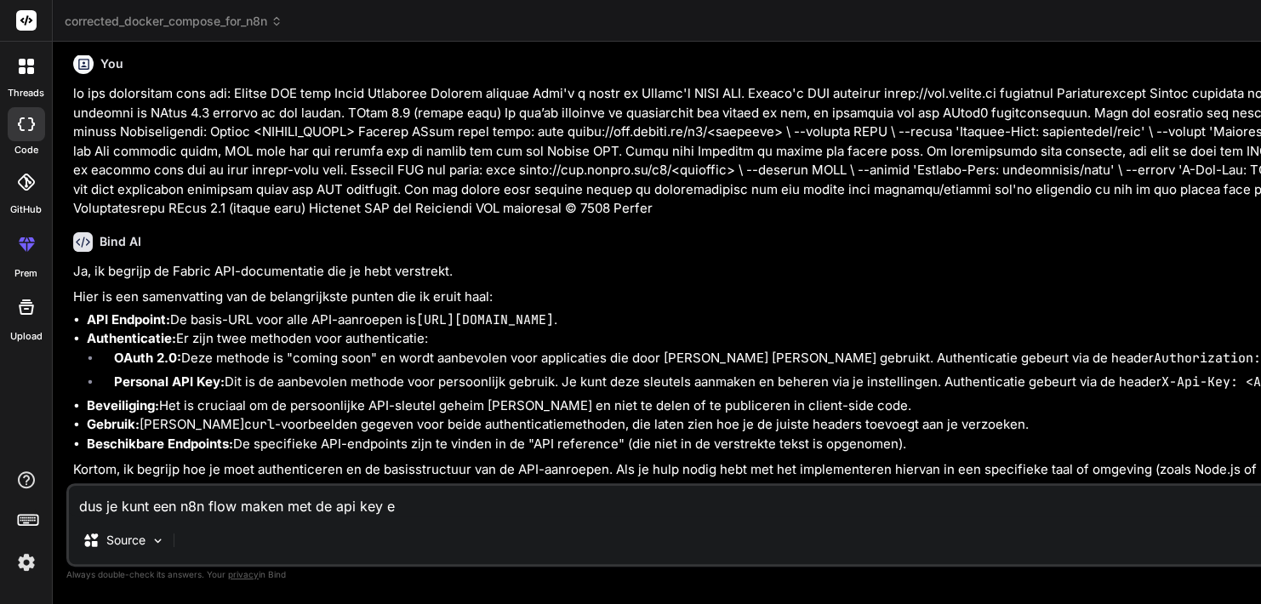
type textarea "dus je kunt een n8n flow maken met de api key en"
type textarea "x"
type textarea "dus je kunt een n8n flow maken met de api key en"
type textarea "x"
type textarea "dus je kunt een n8n flow maken met de api key en"
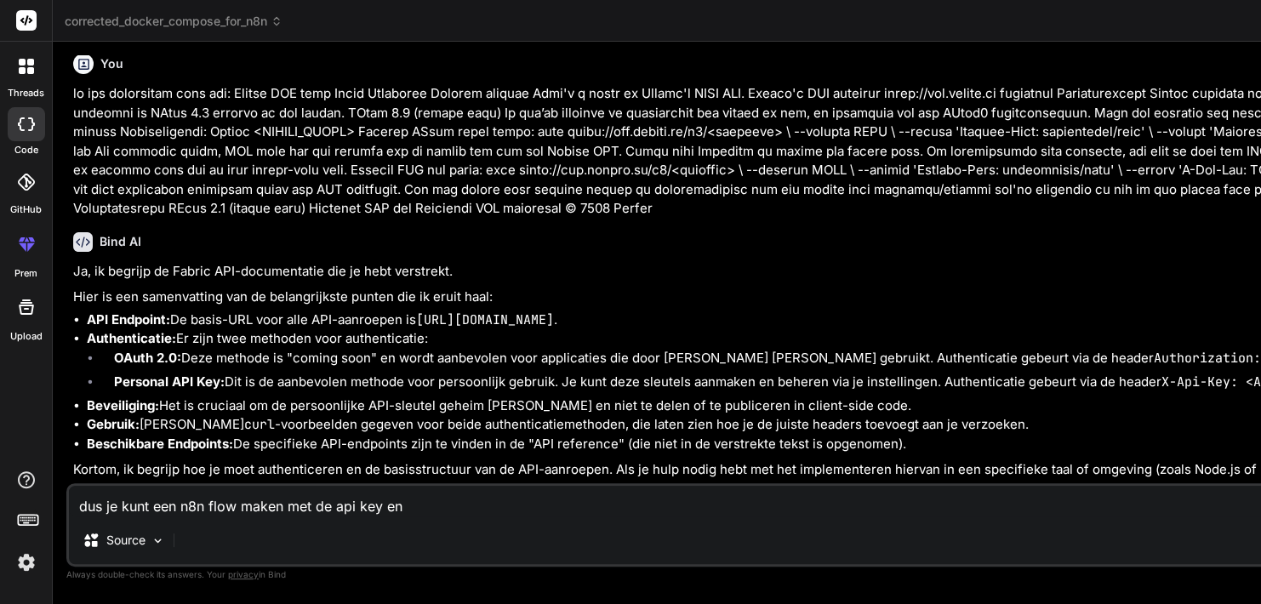
type textarea "x"
type textarea "dus je kunt een n8n flow maken met de api key e"
type textarea "x"
type textarea "dus je kunt een n8n flow maken met de api key"
type textarea "x"
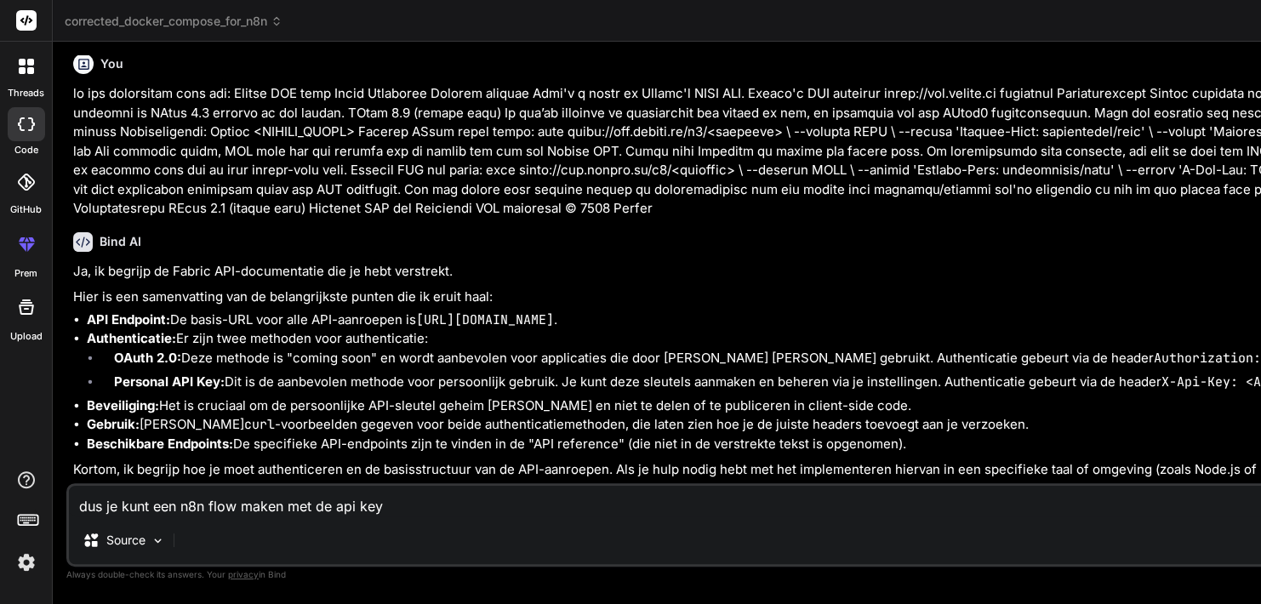
type textarea "dus je kunt een n8n flow maken met de api key"
type textarea "x"
type textarea "dus je kunt een n8n flow maken met de api ke"
type textarea "x"
type textarea "dus je kunt een n8n flow maken met de api k"
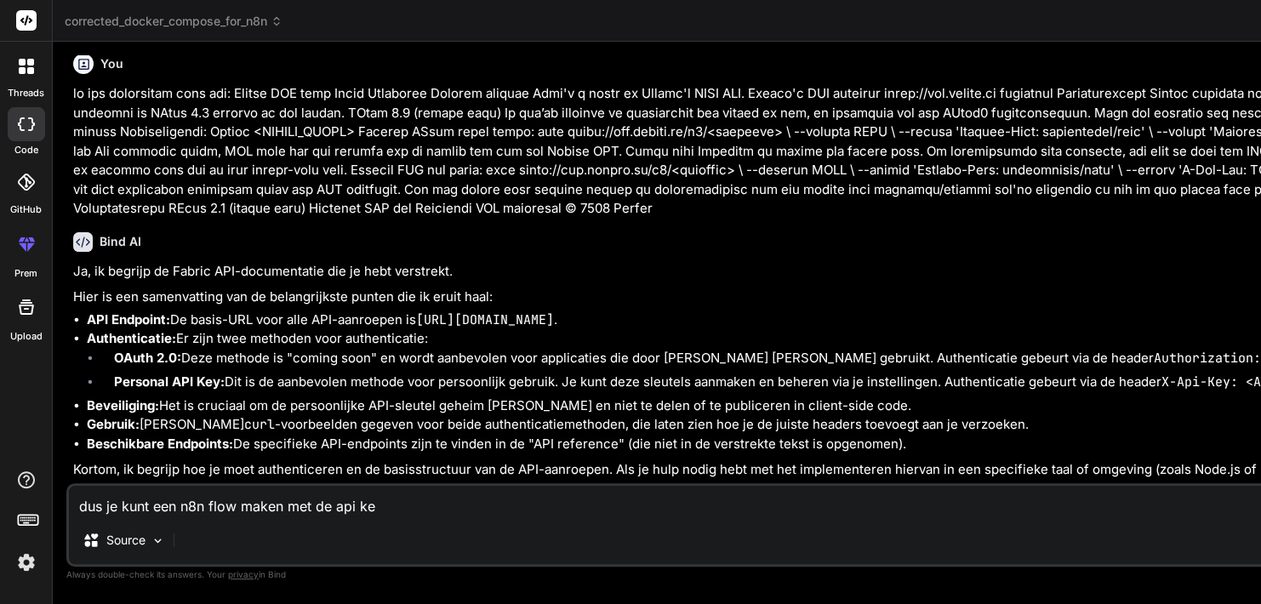
type textarea "x"
type textarea "dus je kunt een n8n flow maken met de api"
type textarea "x"
type textarea "dus je kunt een n8n flow maken met de api"
type textarea "x"
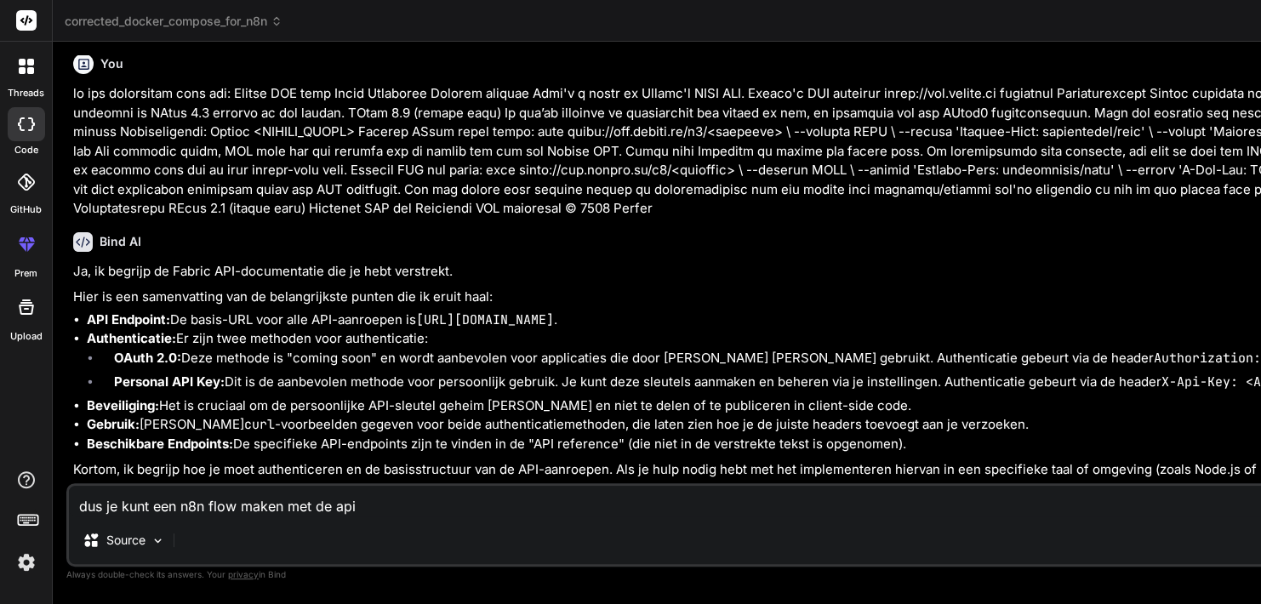
type textarea "dus je kunt een n8n flow maken met de ap"
type textarea "x"
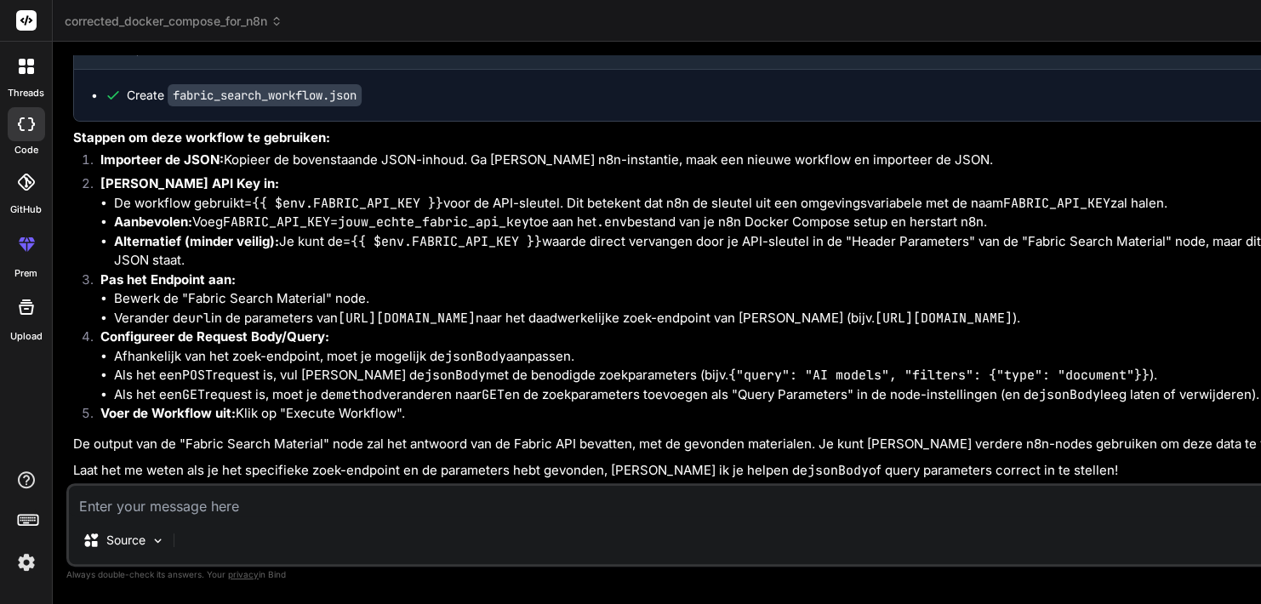
scroll to position [0, 0]
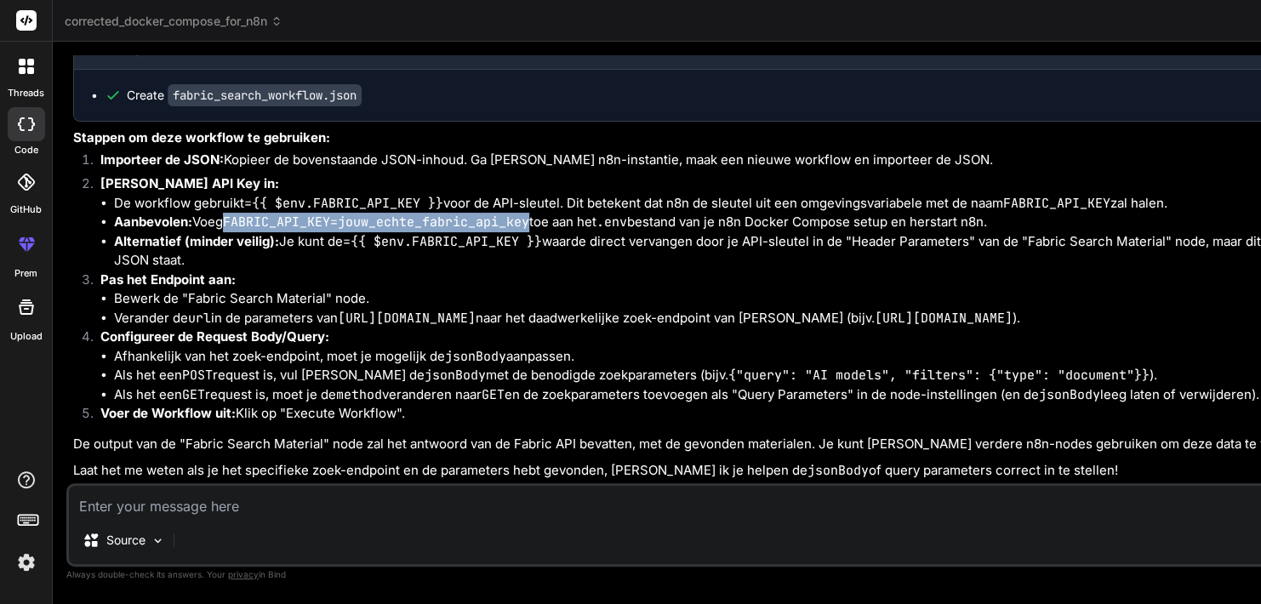
drag, startPoint x: 112, startPoint y: 239, endPoint x: 419, endPoint y: 240, distance: 307.2
click at [419, 240] on ul "De workflow gebruikt ={{ $env.FABRIC_API_KEY }} voor de API-sleutel. Dit beteke…" at bounding box center [889, 232] width 1578 height 77
copy code "FABRIC_API_KEY=jouw_echte_fabric_api_key"
drag, startPoint x: 430, startPoint y: 248, endPoint x: 106, endPoint y: 252, distance: 323.4
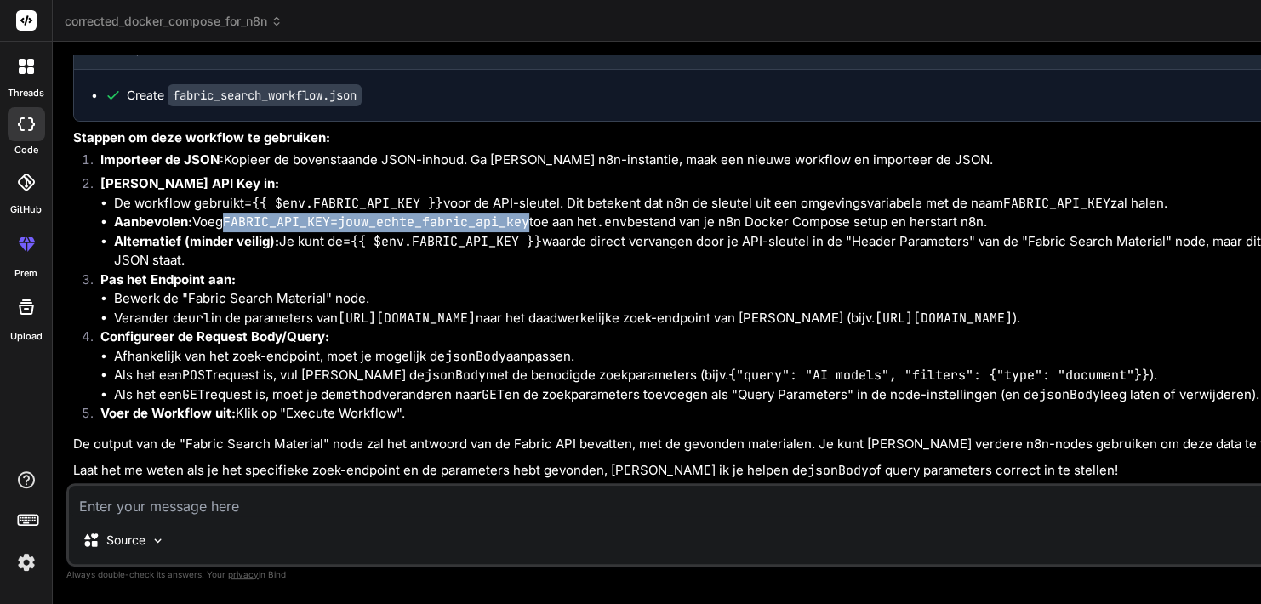
click at [106, 289] on ul "Bewerk de "Fabric Search Material" node. Verander de url in de parameters van […" at bounding box center [889, 308] width 1578 height 38
copy code "[URL][DOMAIN_NAME]"
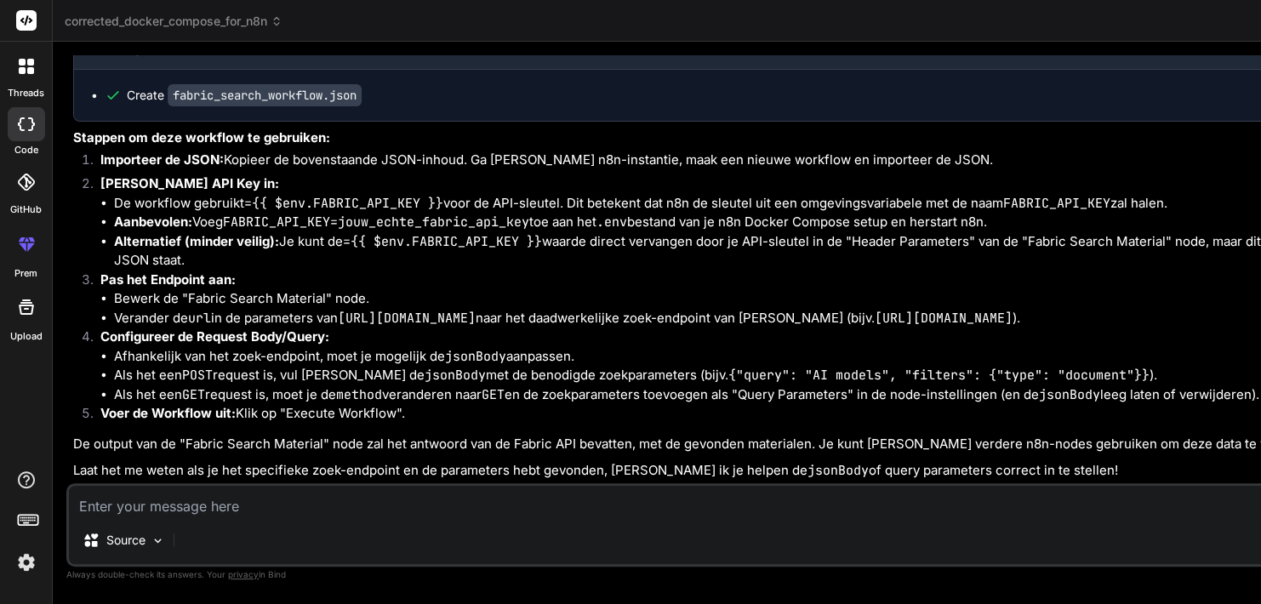
click at [287, 500] on textarea at bounding box center [874, 501] width 1611 height 31
paste textarea "{ "lorem": [ { "ipsumdolor": {}, "sita": "c3a-elits-doei.temporIncidid", "utlaB…"
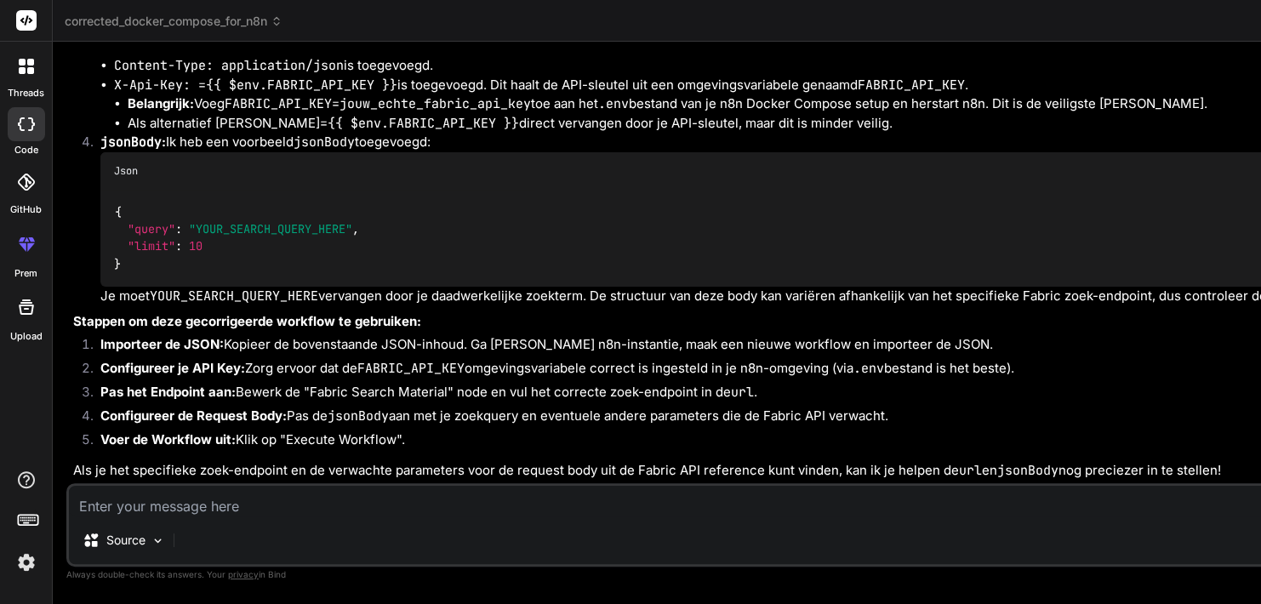
scroll to position [0, 0]
click at [304, 515] on textarea at bounding box center [874, 501] width 1611 height 31
paste textarea "Loremi DOL sita Conse Adipiscin Elitseddoe temporinc Utlab etd mag aliquaenim a…"
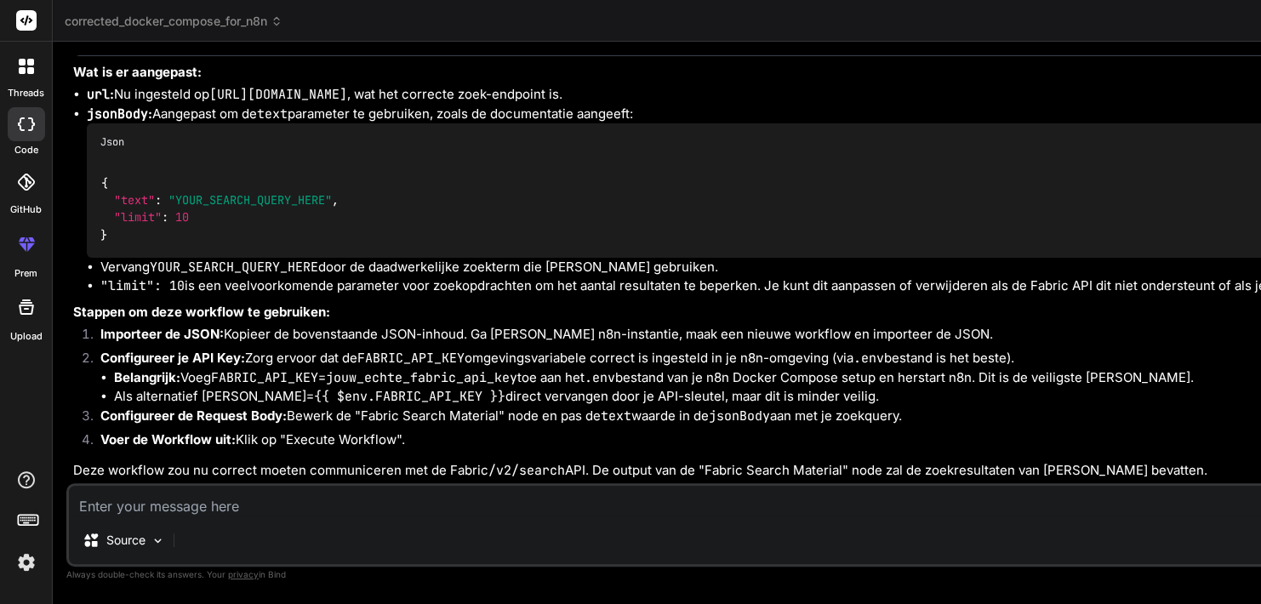
click at [280, 505] on textarea at bounding box center [874, 501] width 1611 height 31
click at [287, 502] on textarea at bounding box center [874, 501] width 1611 height 31
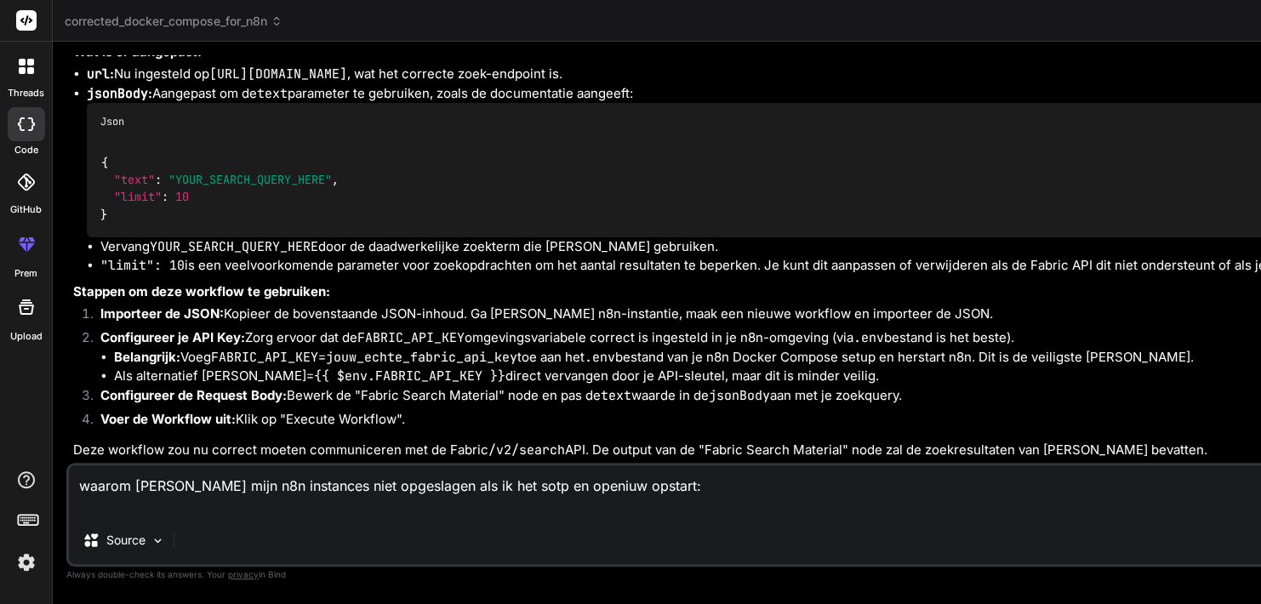
paste textarea "{ "nodes": [ { "parameters": { "method": "POST", "url": "[URL][DOMAIN_NAME]", "…"
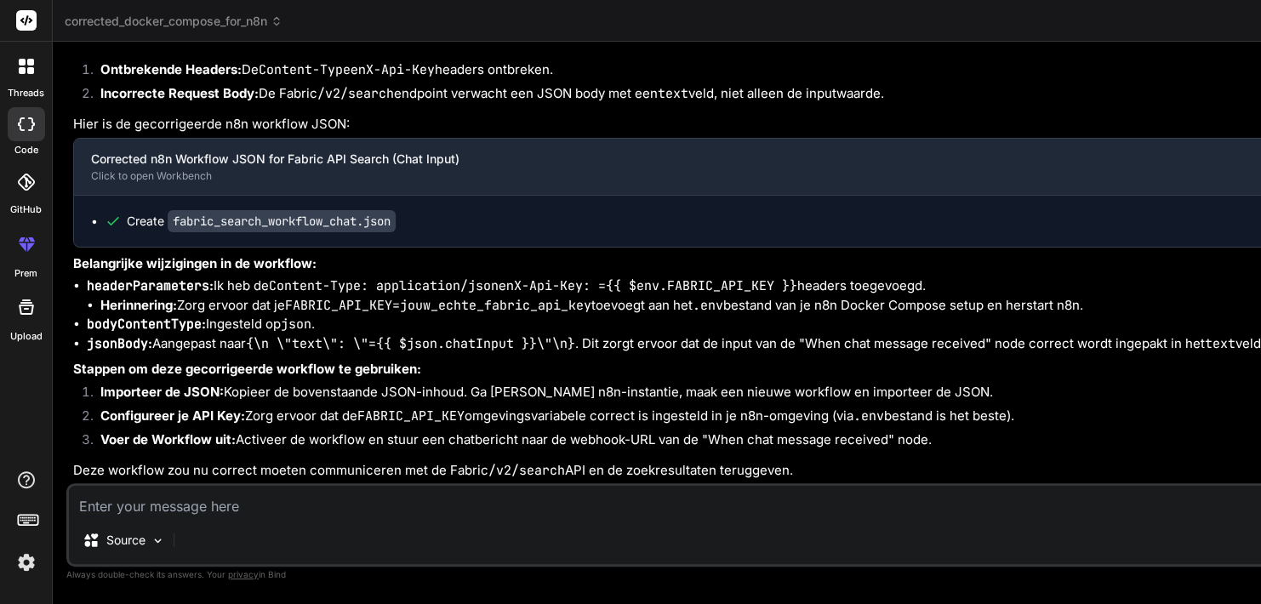
scroll to position [51128, 0]
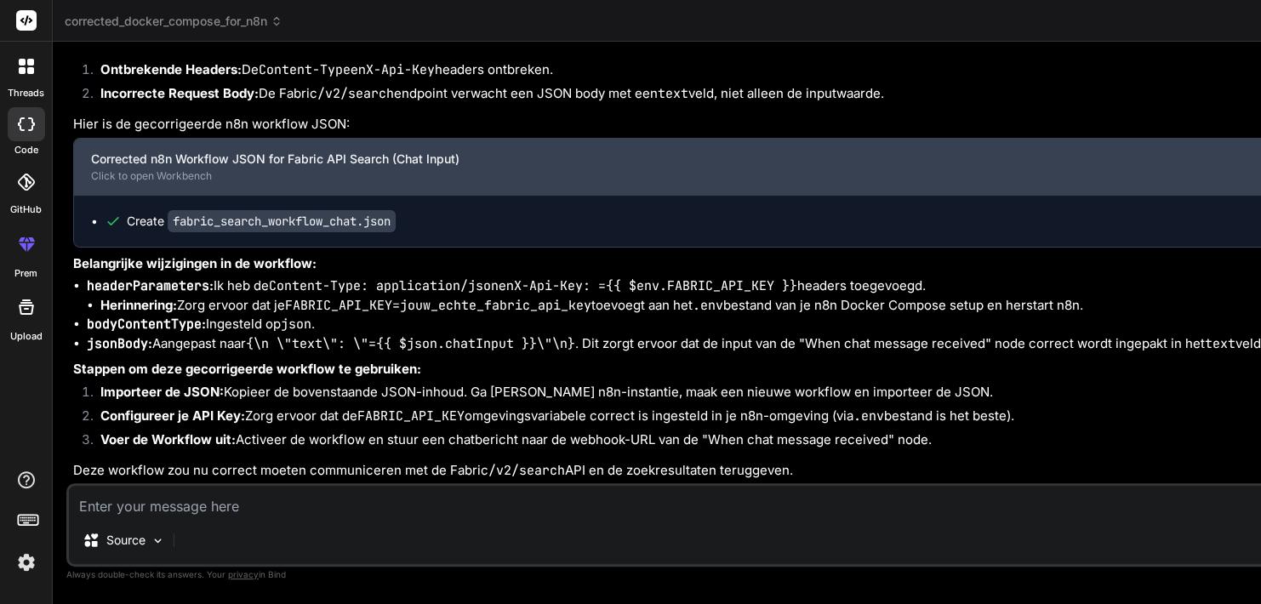
click at [303, 168] on div "Corrected n8n Workflow JSON for Fabric API Search (Chat Input)" at bounding box center [862, 159] width 1543 height 17
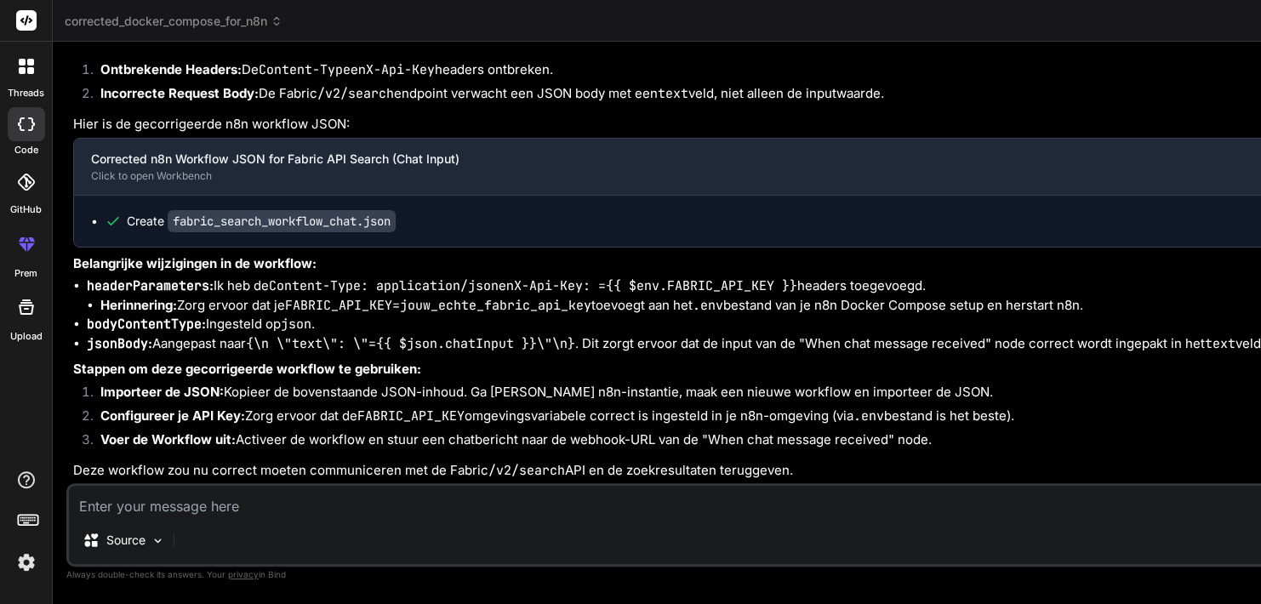
click at [358, 316] on li "Herinnering: Zorg ervoor dat je FABRIC_API_KEY=jouw_echte_fabric_api_key toevoe…" at bounding box center [889, 306] width 1578 height 20
click at [37, 128] on div at bounding box center [26, 124] width 37 height 34
click at [27, 72] on icon at bounding box center [30, 70] width 7 height 7
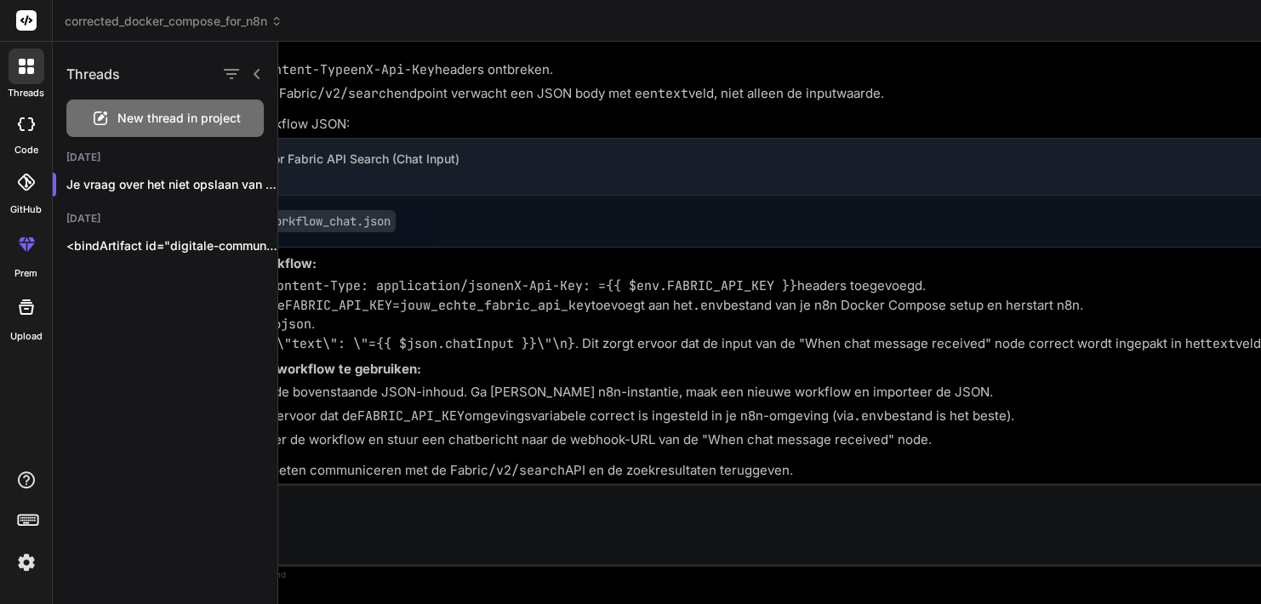
click at [160, 117] on span "New thread in project" at bounding box center [178, 118] width 123 height 17
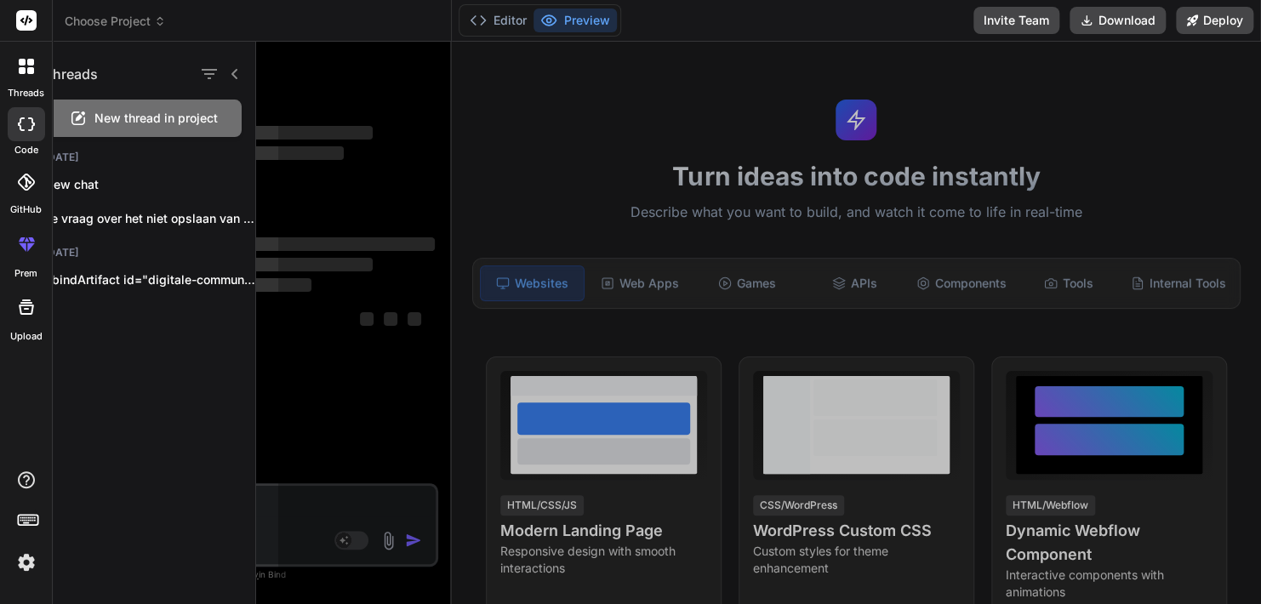
scroll to position [0, 0]
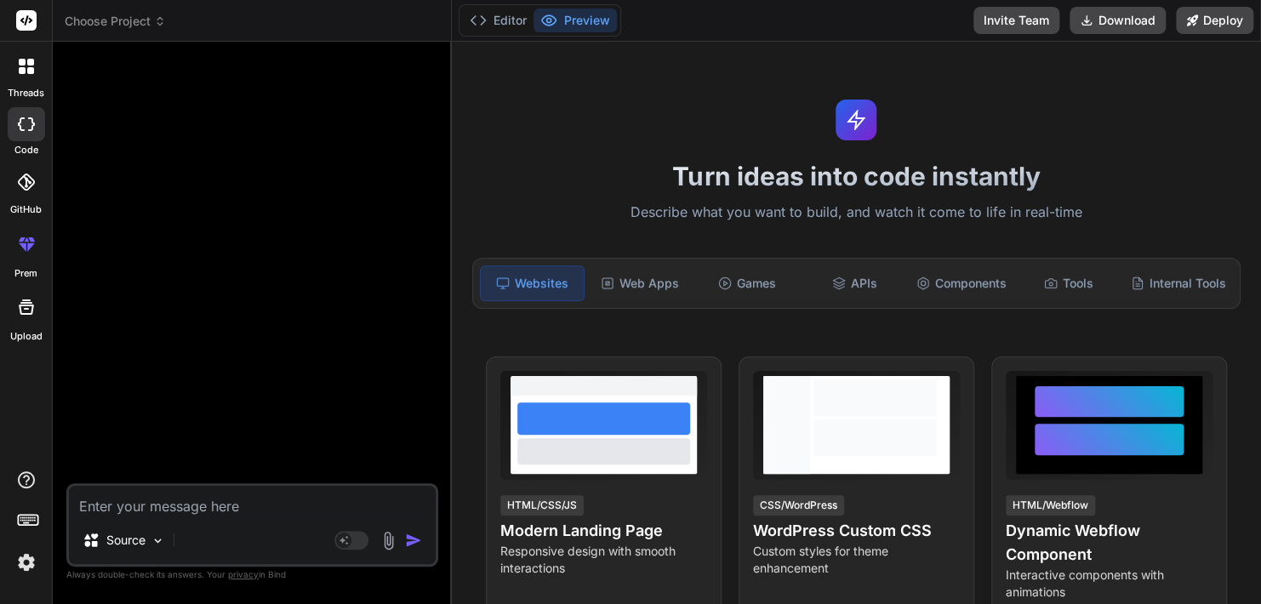
click at [270, 502] on textarea at bounding box center [252, 501] width 367 height 31
